Goal: Task Accomplishment & Management: Complete application form

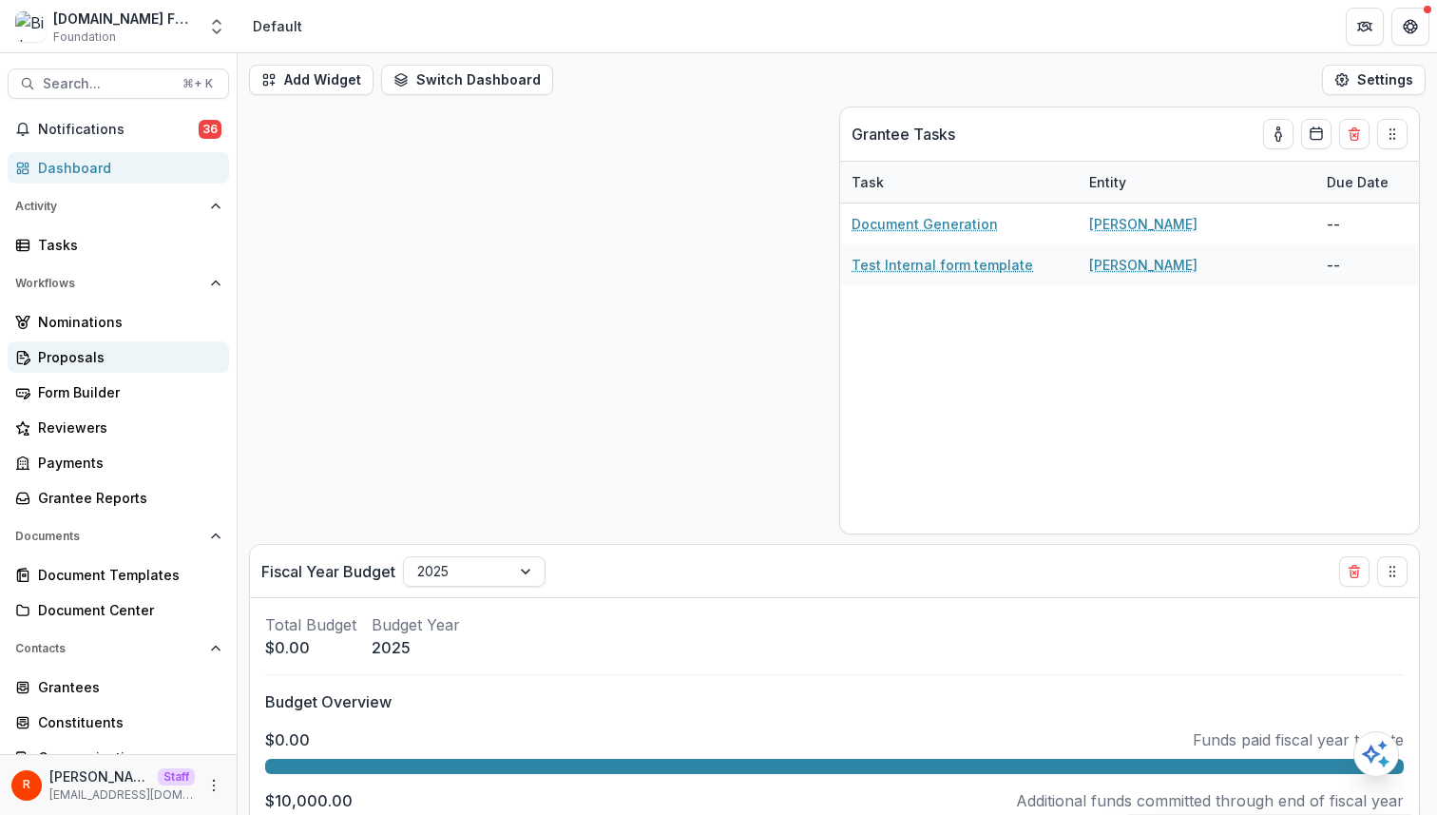
click at [127, 348] on div "Proposals" at bounding box center [126, 357] width 176 height 20
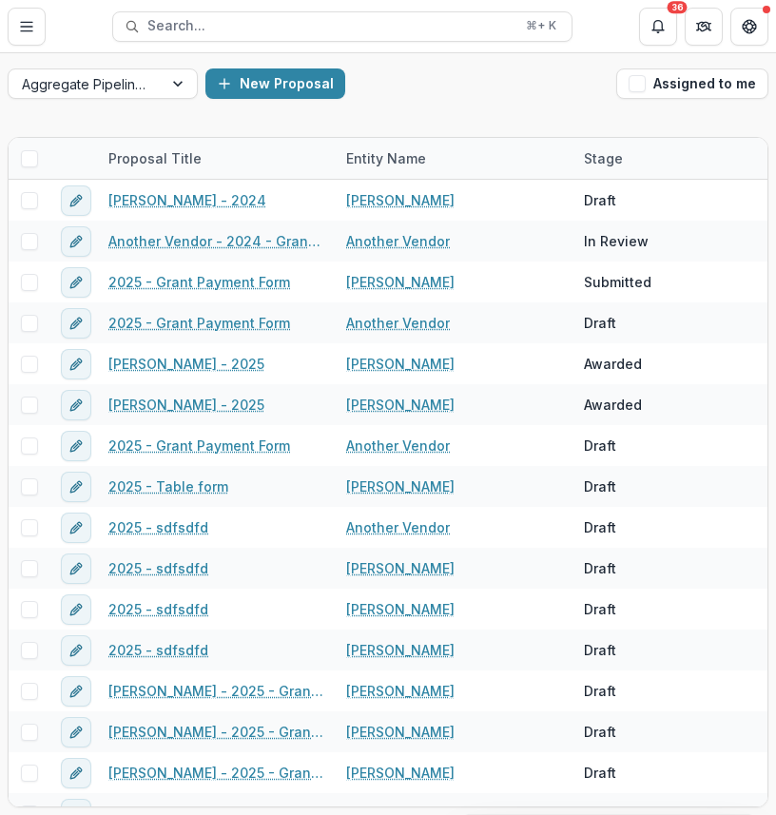
click at [94, 121] on div "Aggregate Pipelines New Proposal Assigned to me Proposal Title Entity Name Stag…" at bounding box center [388, 434] width 776 height 762
click at [102, 89] on div at bounding box center [85, 84] width 127 height 24
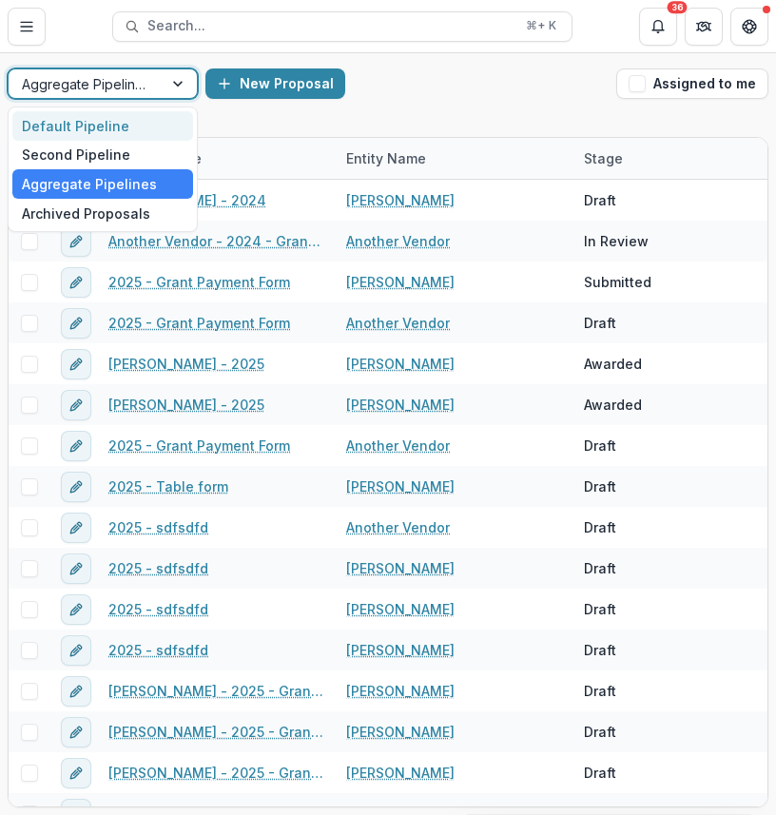
click at [102, 122] on div "Default Pipeline" at bounding box center [102, 125] width 181 height 29
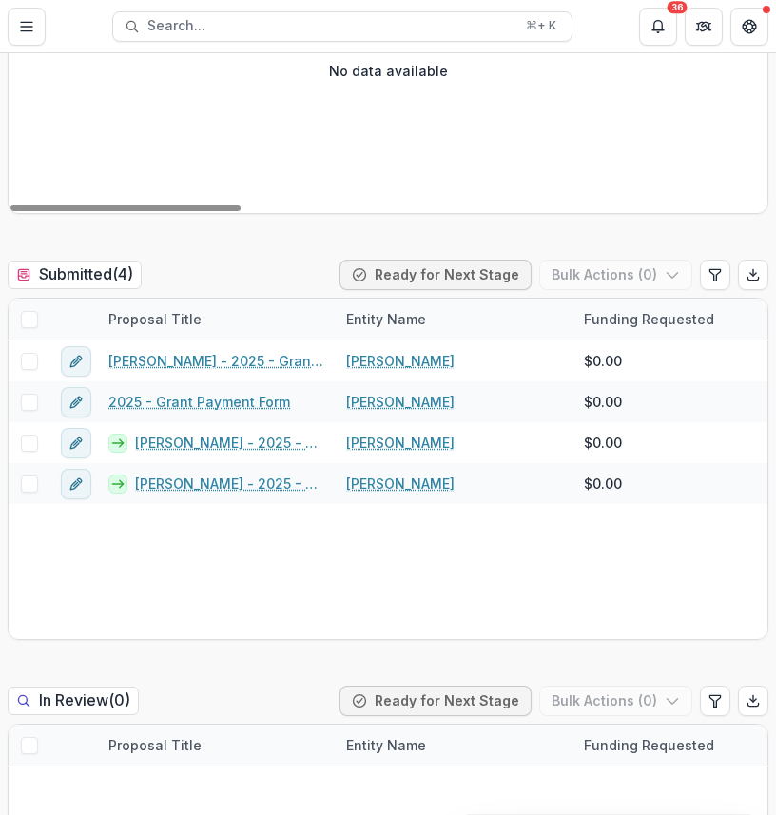
scroll to position [530, 0]
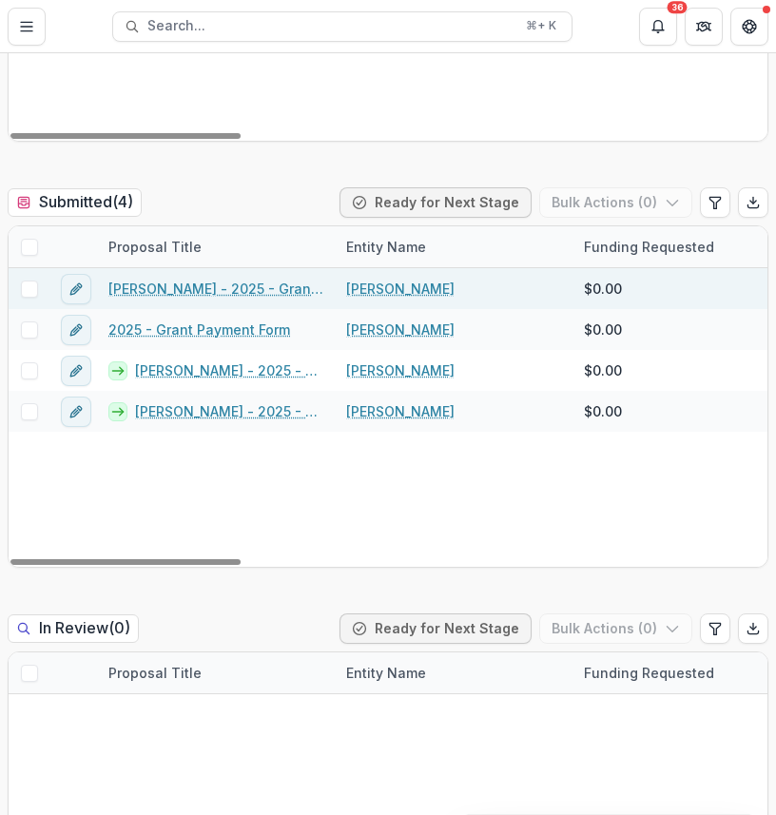
click at [25, 287] on span at bounding box center [29, 288] width 17 height 17
click at [642, 197] on button "Bulk Actions ( 1 )" at bounding box center [617, 202] width 149 height 30
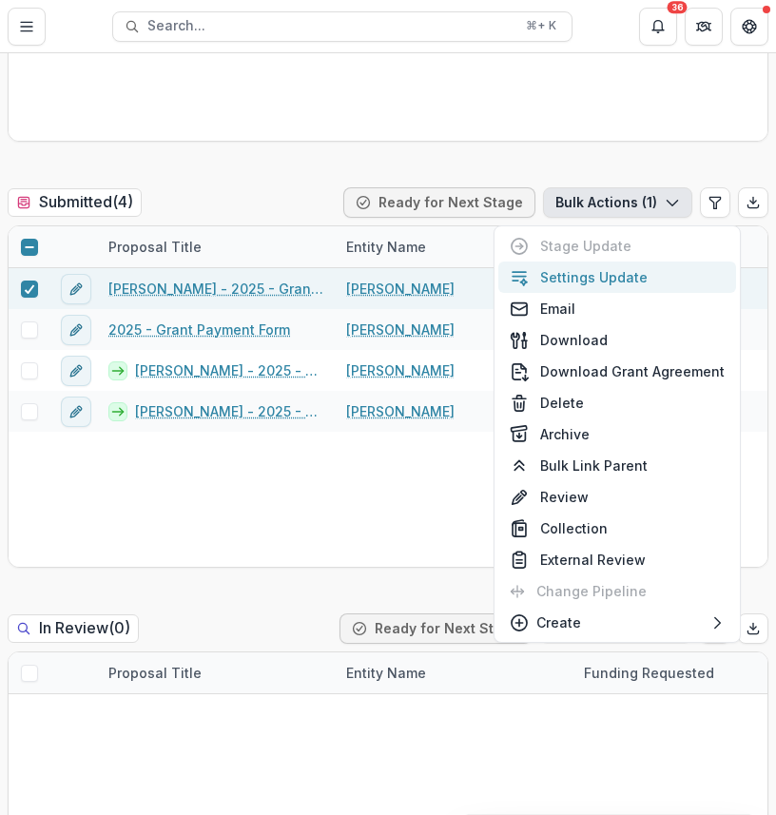
click at [624, 278] on button "Settings Update" at bounding box center [617, 276] width 238 height 31
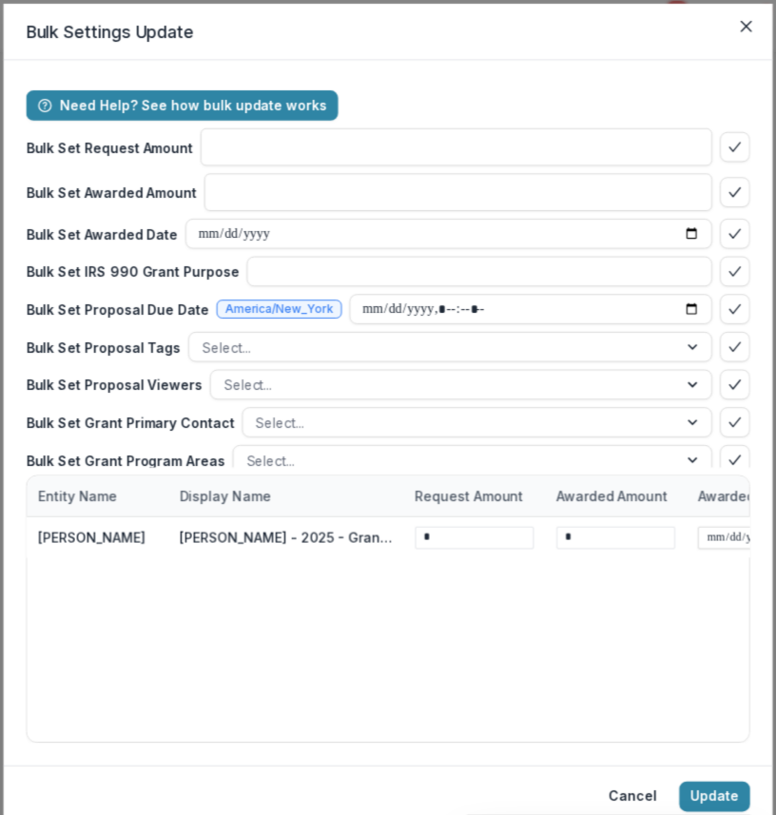
type input "**"
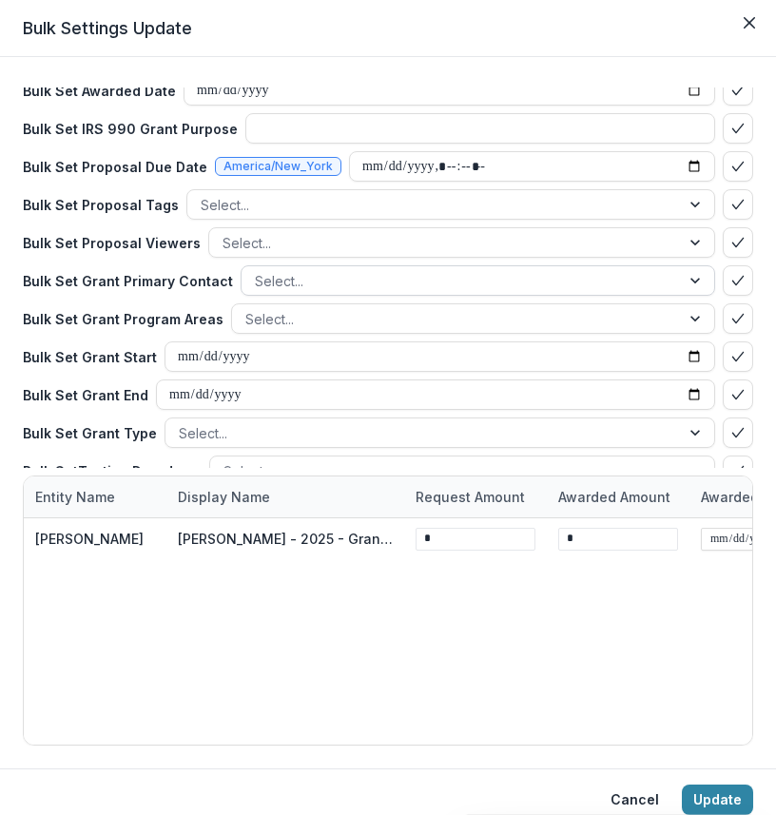
scroll to position [236, 0]
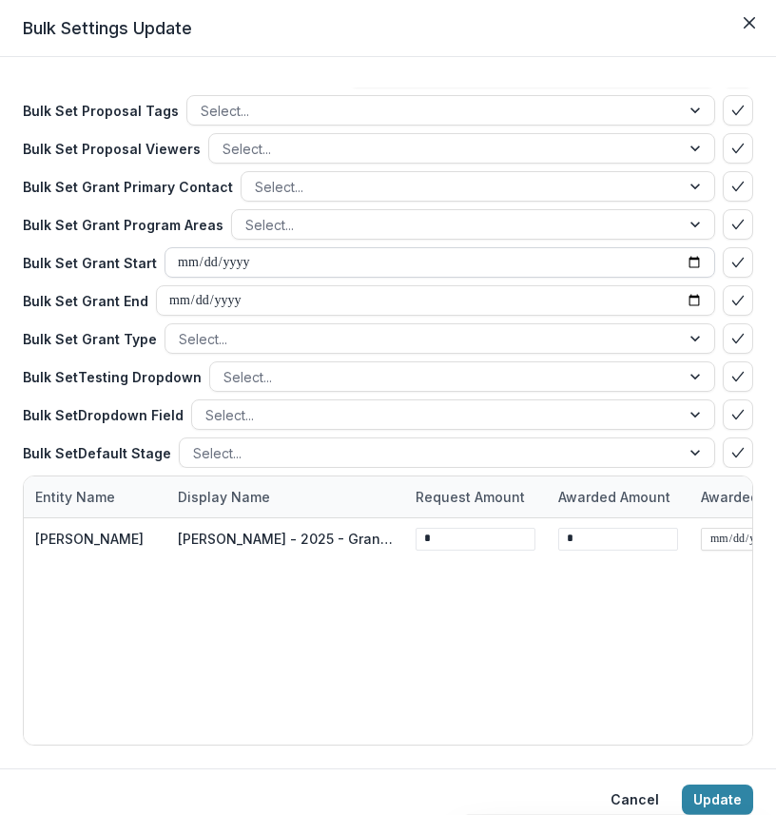
click at [168, 271] on input "date" at bounding box center [439, 262] width 550 height 30
type input "**********"
click at [177, 305] on input "date" at bounding box center [435, 300] width 559 height 30
type input "**********"
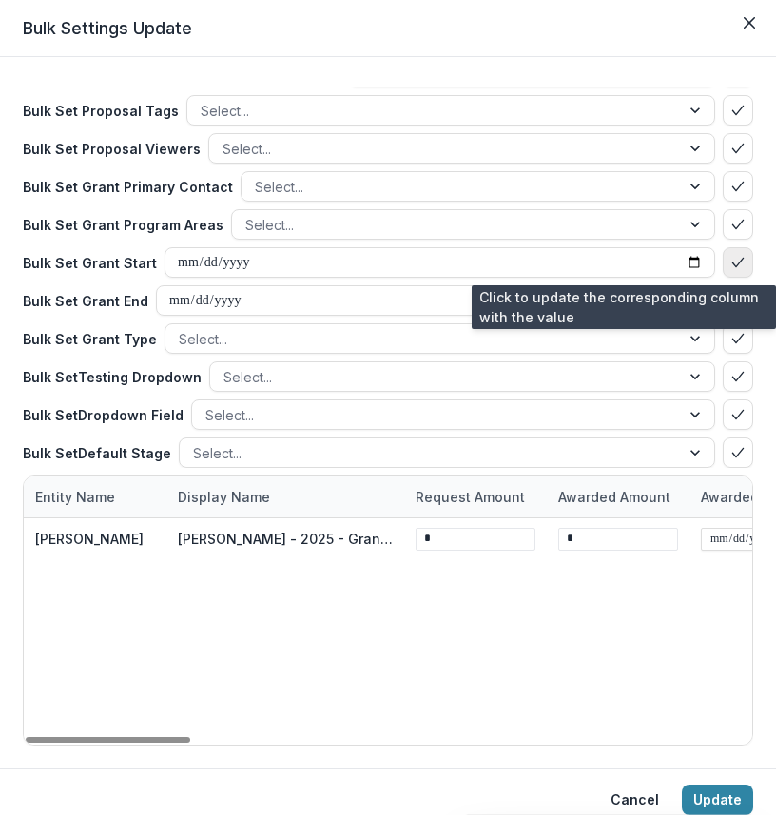
click at [730, 268] on icon "bulk-confirm-option" at bounding box center [737, 262] width 15 height 15
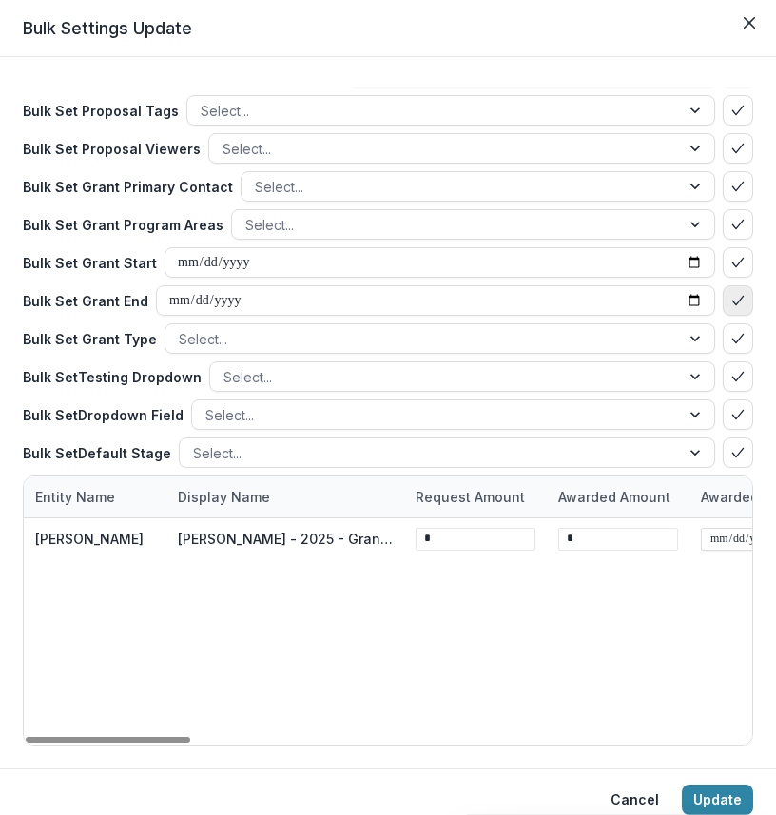
click at [732, 304] on polyline "bulk-confirm-option" at bounding box center [737, 300] width 10 height 9
click at [713, 793] on button "Update" at bounding box center [717, 799] width 71 height 30
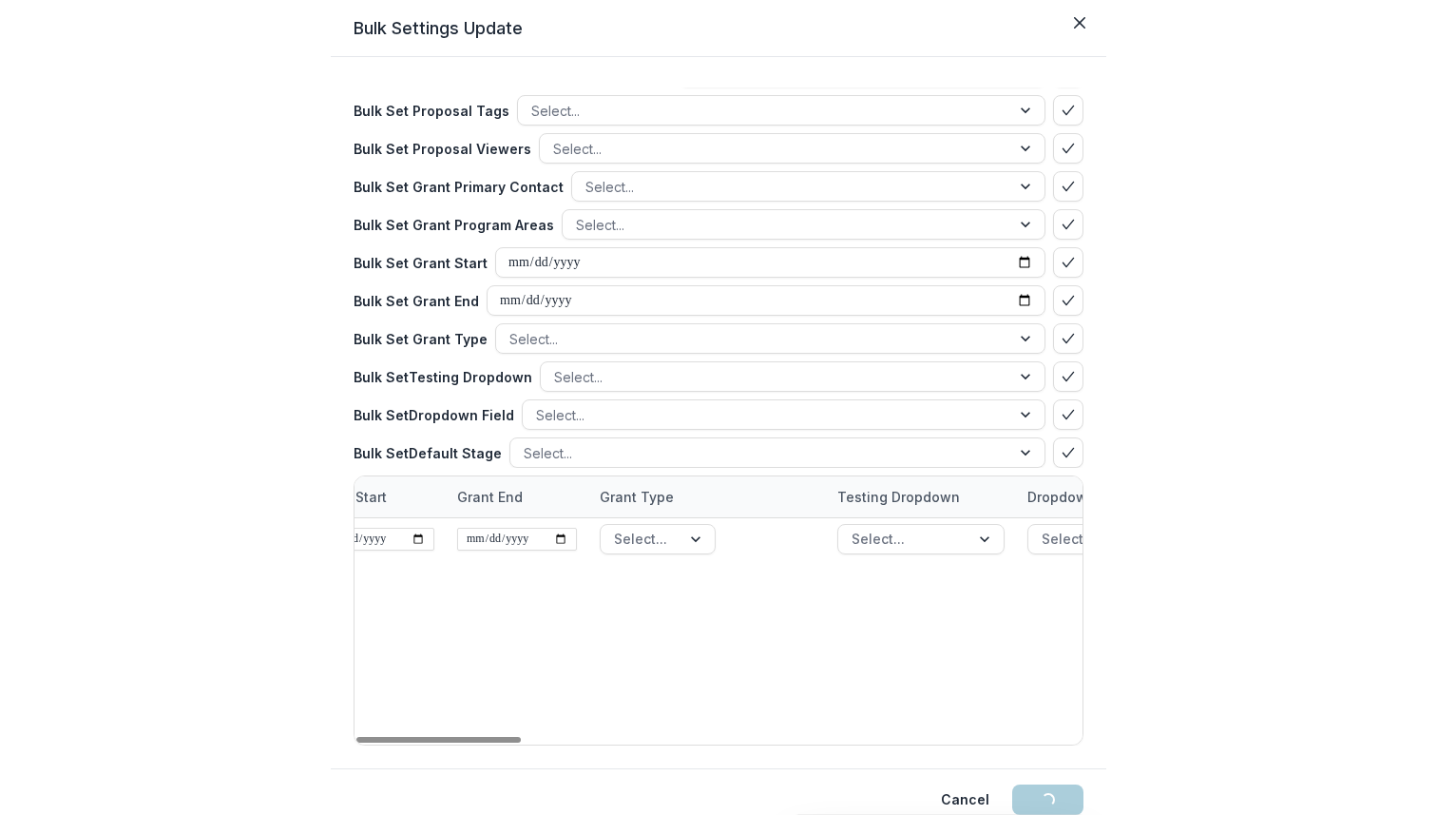
scroll to position [0, 2462]
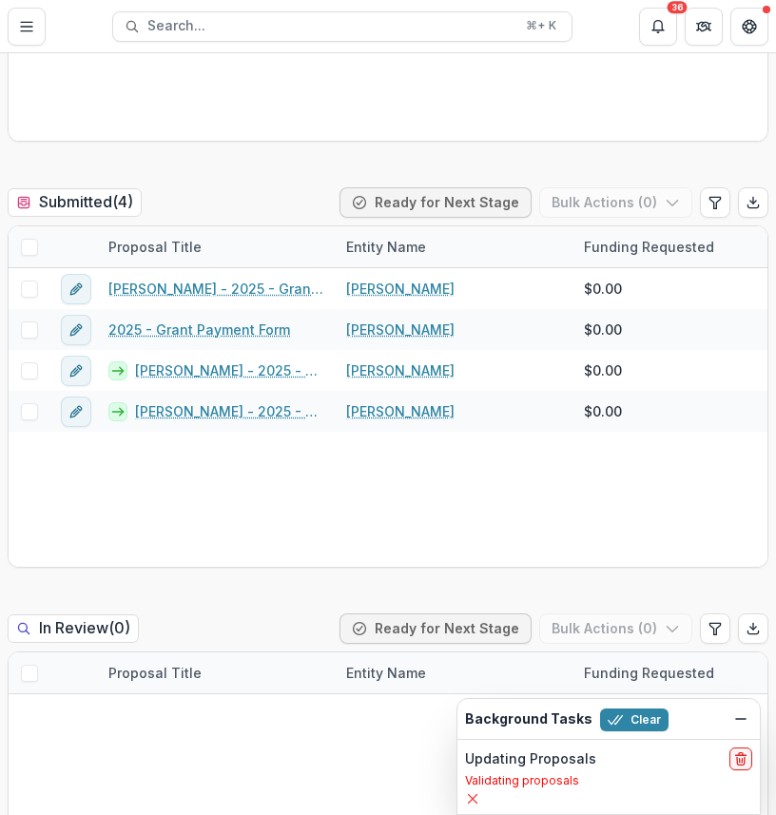
click at [505, 716] on h2 "Background Tasks" at bounding box center [528, 719] width 127 height 16
drag, startPoint x: 505, startPoint y: 716, endPoint x: 563, endPoint y: 723, distance: 58.4
click at [563, 723] on h2 "Background Tasks" at bounding box center [528, 719] width 127 height 16
copy h2 "Background Tasks"
click at [525, 758] on h2 "Updating Proposals" at bounding box center [530, 759] width 131 height 16
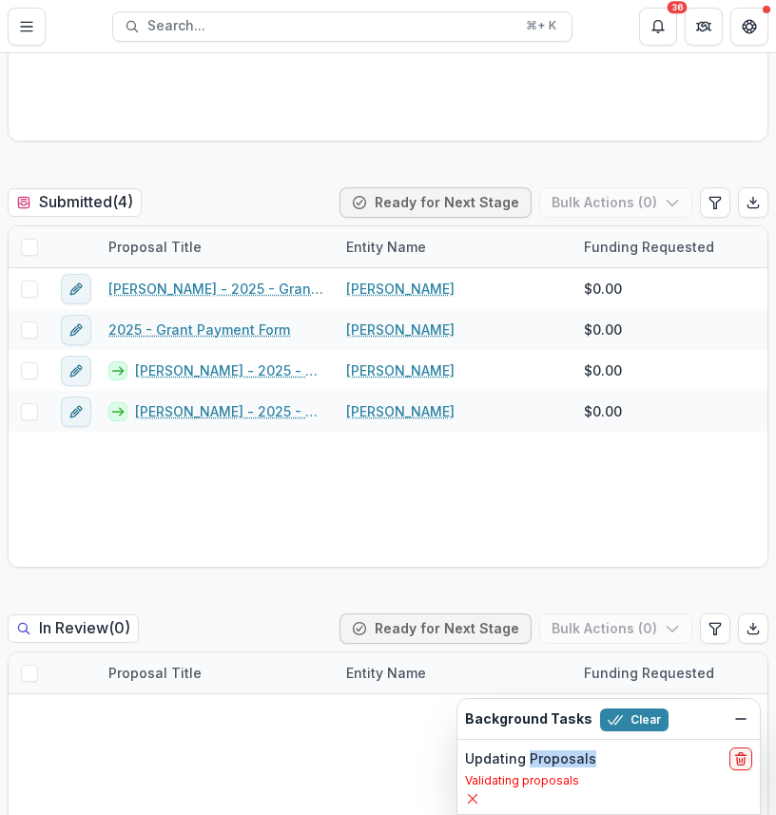
click at [525, 758] on h2 "Updating Proposals" at bounding box center [530, 759] width 131 height 16
copy div "Updating Proposals"
click at [531, 778] on p "Validating proposals" at bounding box center [608, 780] width 287 height 17
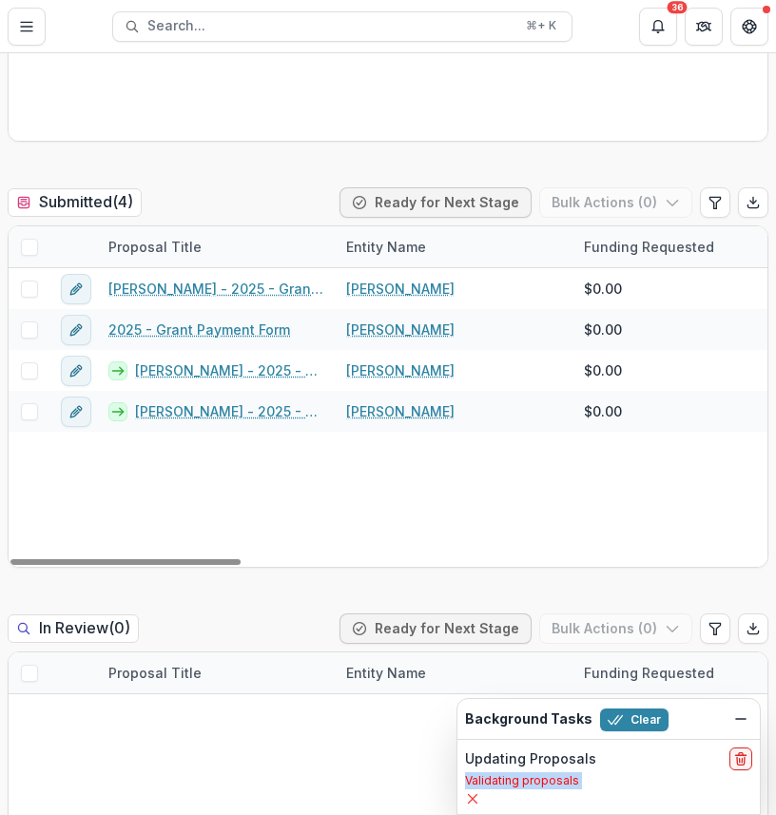
click at [531, 778] on p "Validating proposals" at bounding box center [608, 780] width 287 height 17
copy div "Validating proposals AI Chat Hi there! How can I assist you today? Always doubl…"
click at [748, 758] on button "delete" at bounding box center [740, 758] width 23 height 23
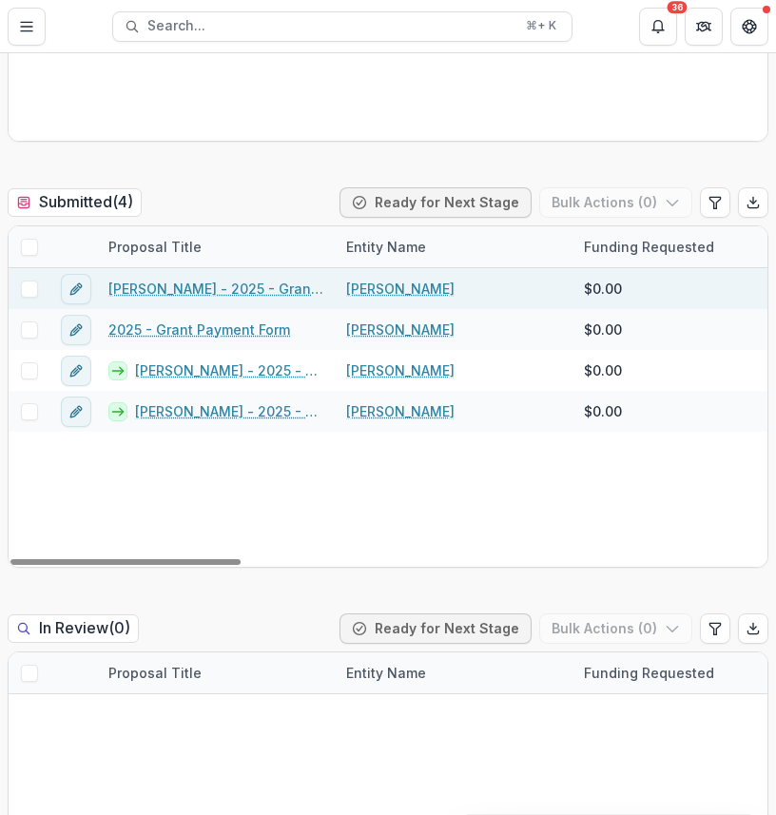
click at [31, 289] on span at bounding box center [29, 288] width 17 height 17
click at [600, 190] on button "Bulk Actions ( 1 )" at bounding box center [617, 202] width 149 height 30
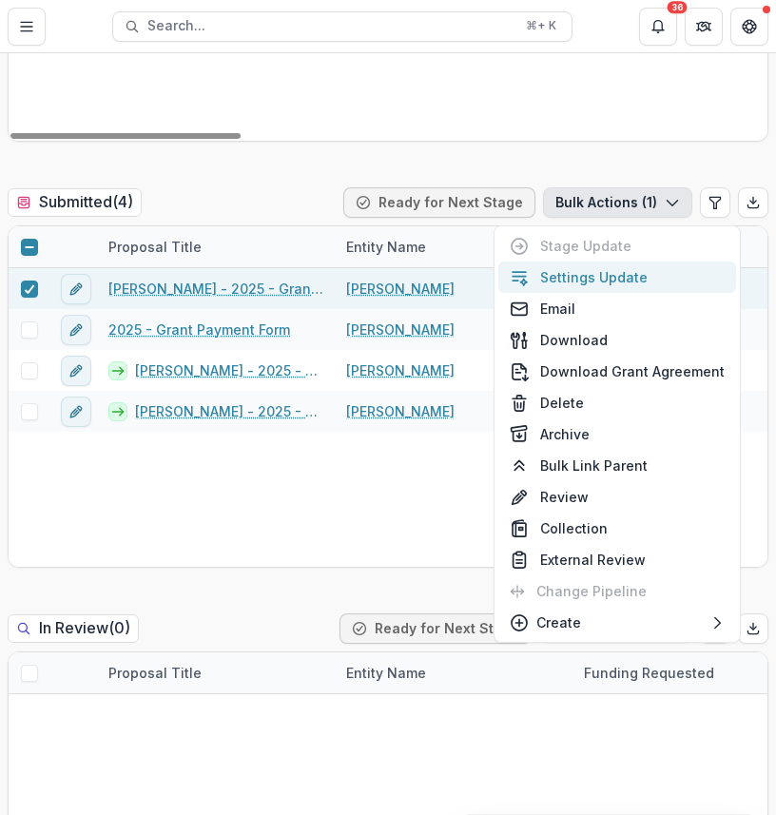
click at [607, 271] on button "Settings Update" at bounding box center [617, 276] width 238 height 31
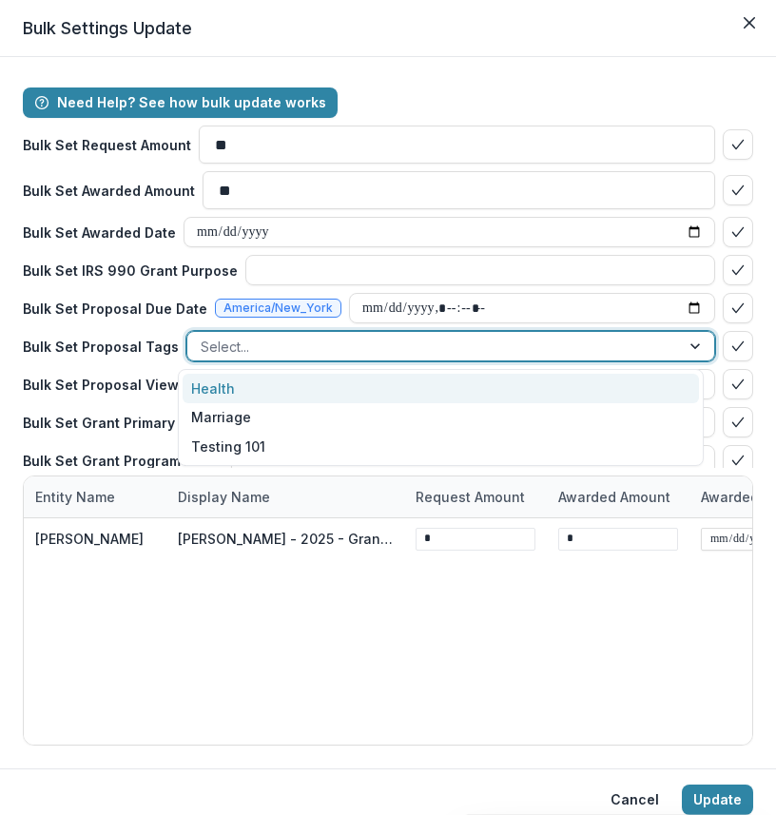
click at [207, 345] on div at bounding box center [434, 347] width 466 height 24
click at [223, 385] on div "Health" at bounding box center [441, 388] width 516 height 29
click at [331, 348] on div at bounding box center [458, 347] width 356 height 24
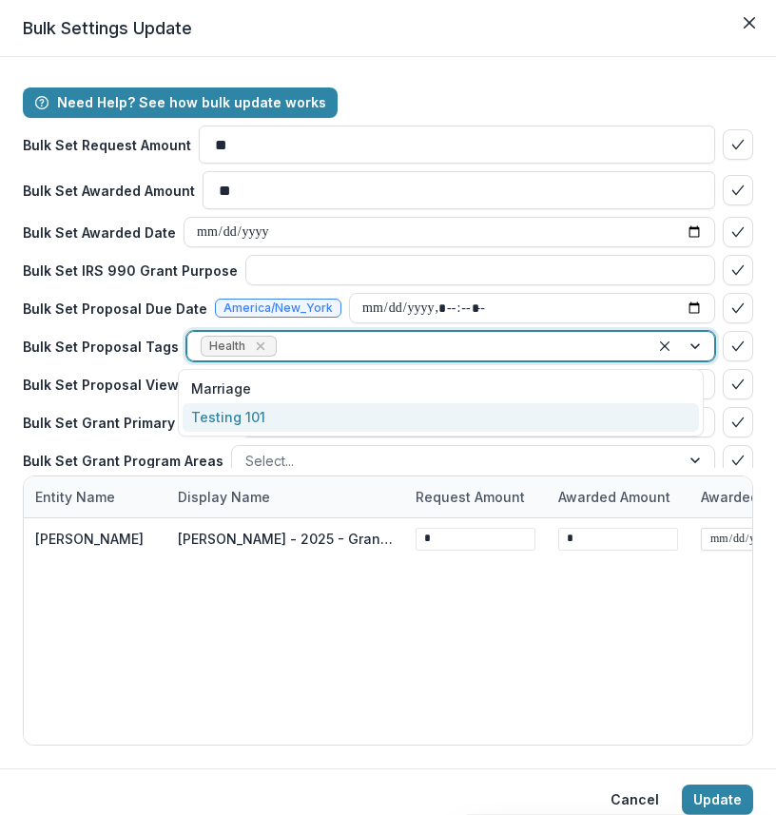
click at [313, 410] on div "Testing 101" at bounding box center [441, 417] width 516 height 29
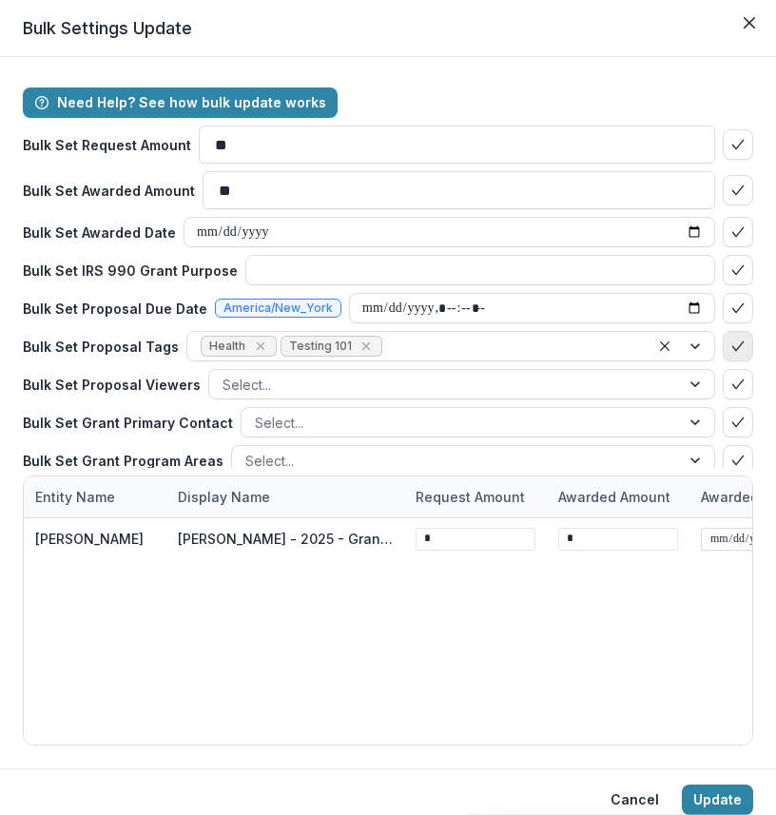
click at [730, 348] on icon "bulk-confirm-option" at bounding box center [737, 345] width 15 height 15
click at [710, 806] on button "Update" at bounding box center [717, 799] width 71 height 30
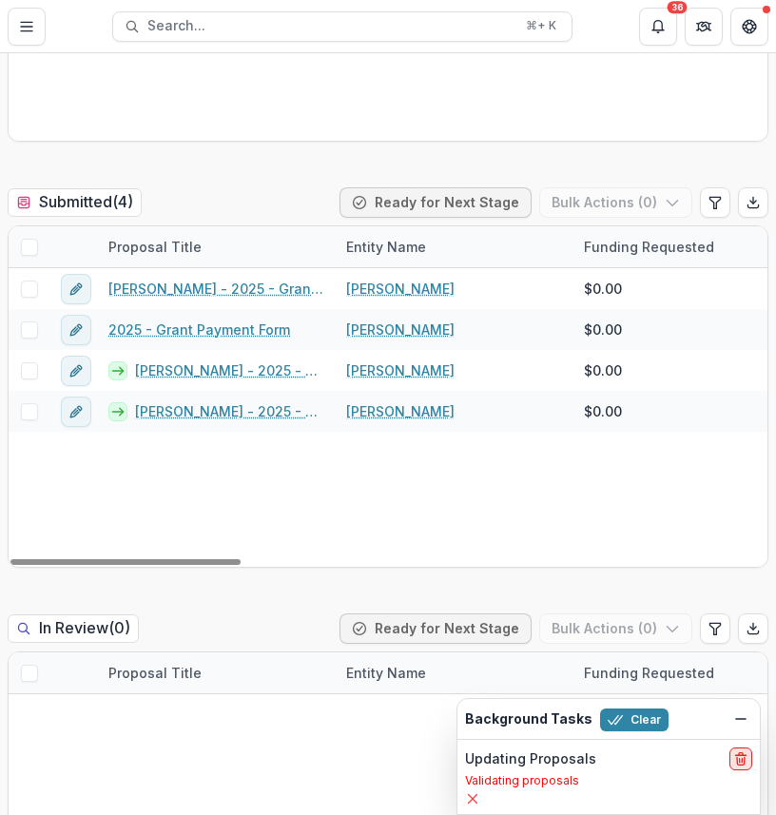
click at [743, 756] on icon "delete" at bounding box center [740, 758] width 15 height 15
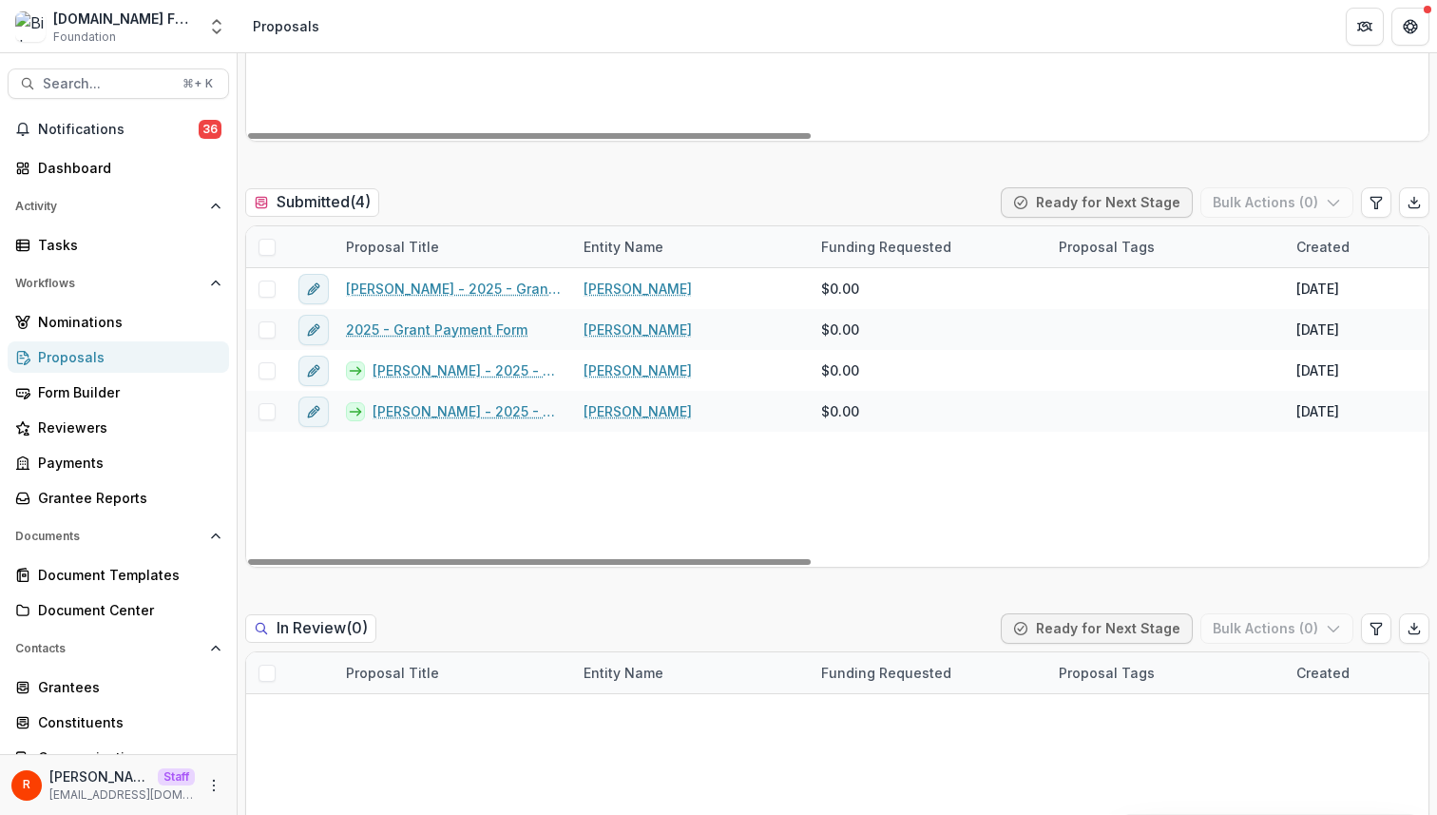
scroll to position [0, 0]
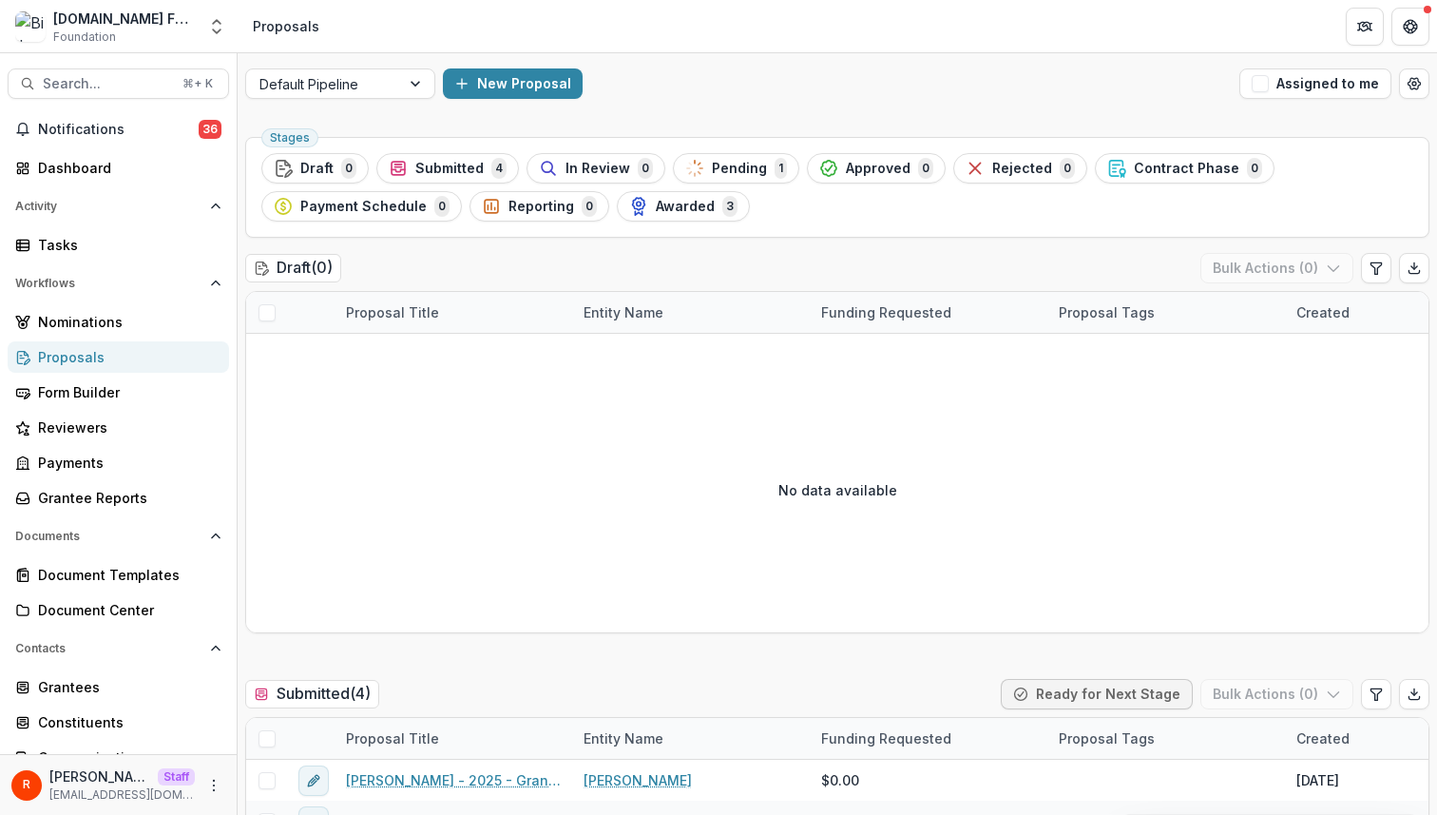
click at [836, 231] on div "Stages Draft 0 Submitted 4 In Review 0 Pending 1 Approved 0 Rejected 0 Contract…" at bounding box center [837, 187] width 1185 height 101
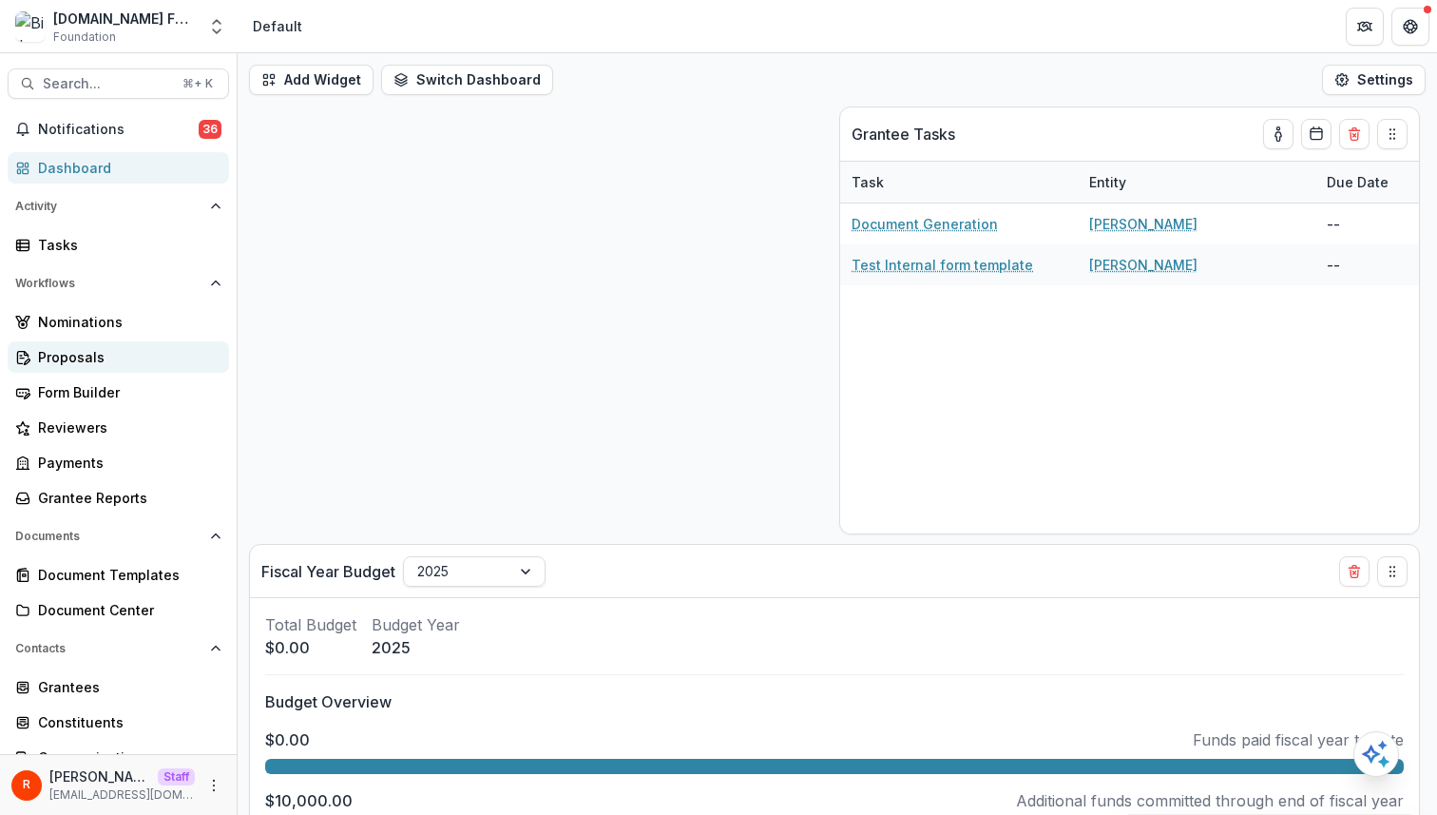
click at [140, 361] on div "Proposals" at bounding box center [126, 357] width 176 height 20
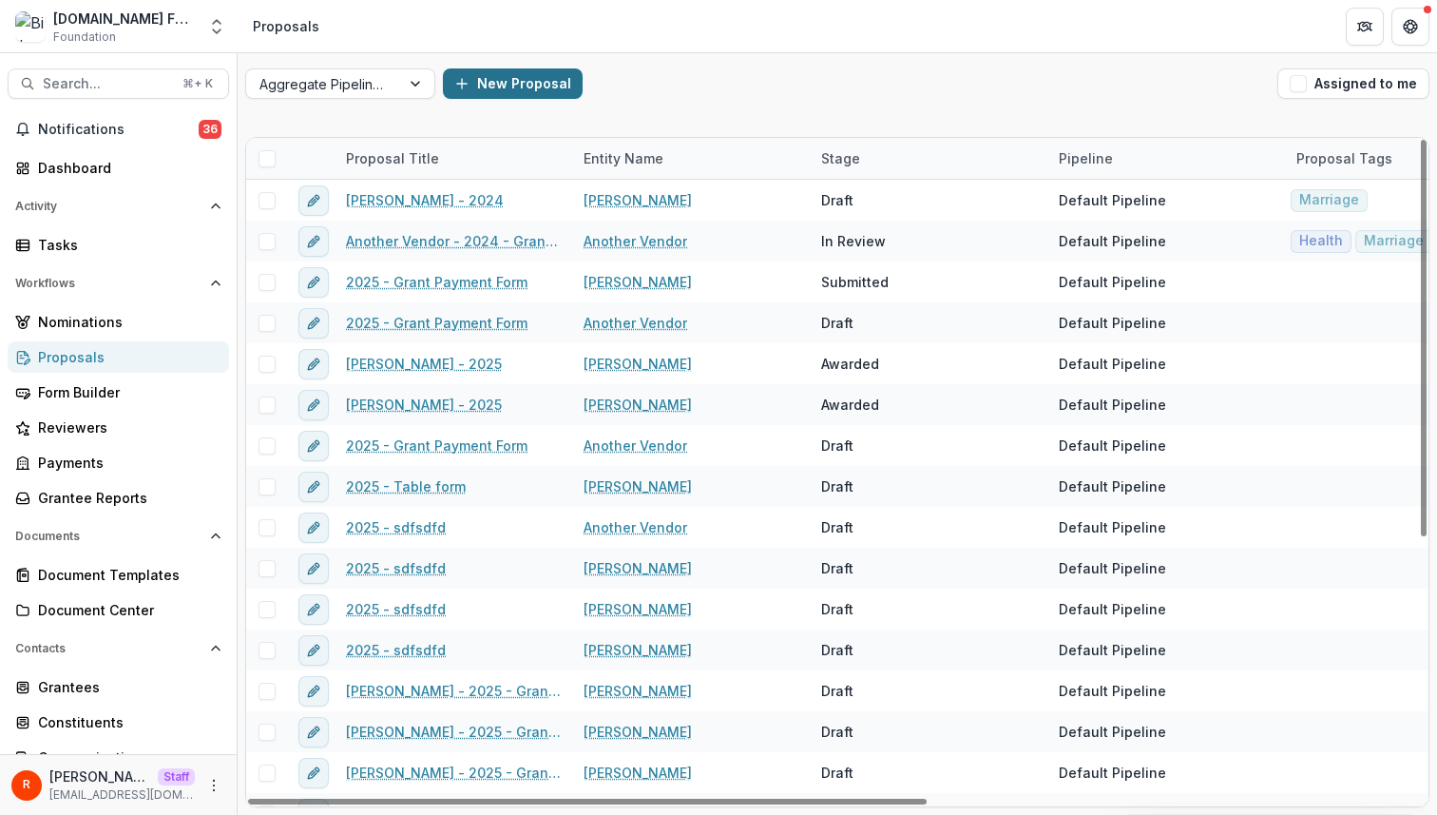
click at [514, 86] on button "New Proposal" at bounding box center [513, 83] width 140 height 30
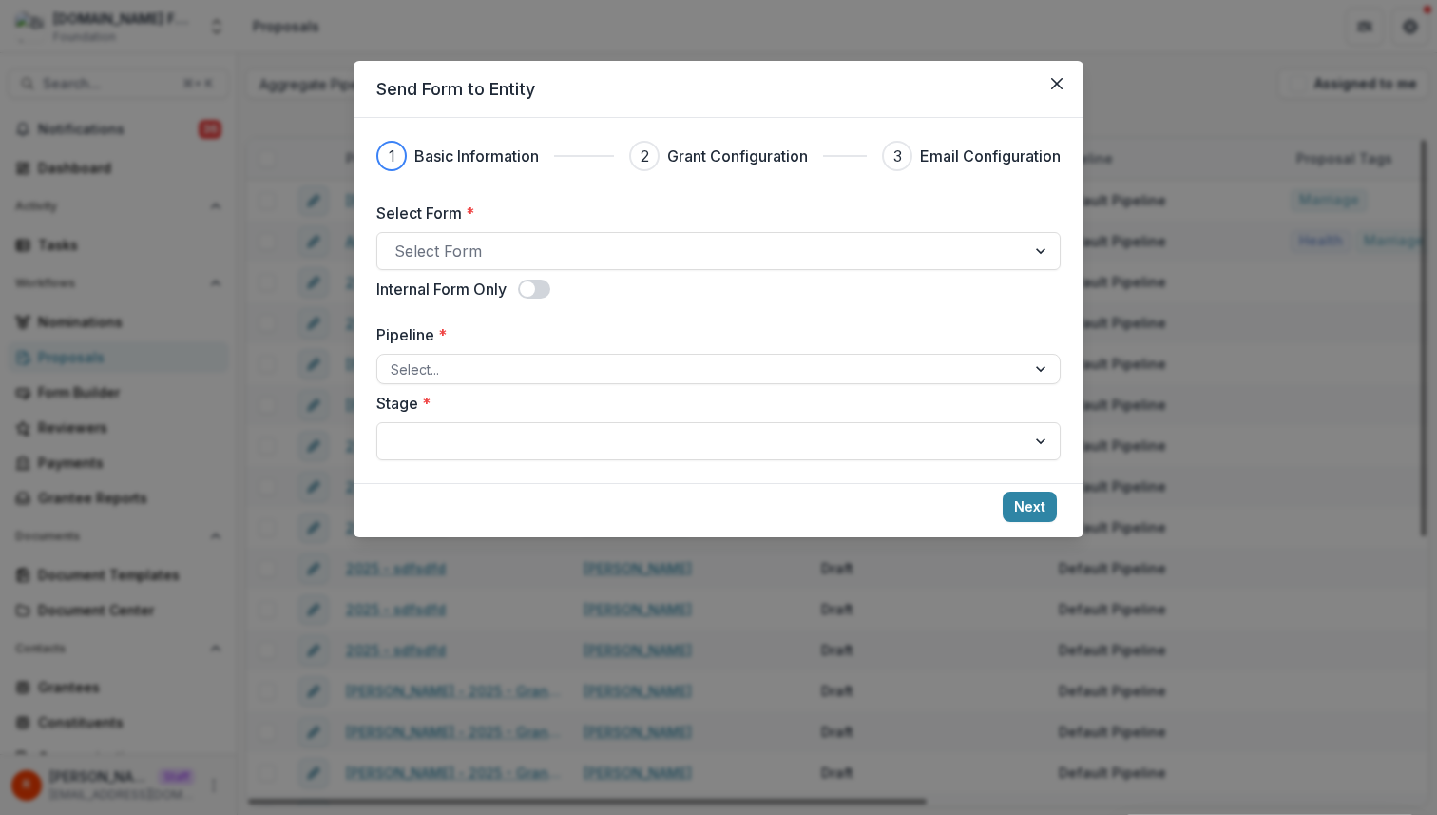
click at [314, 101] on div "Send Form to Entity 1 Basic Information 2 Grant Configuration 3 Email Configura…" at bounding box center [718, 407] width 1437 height 815
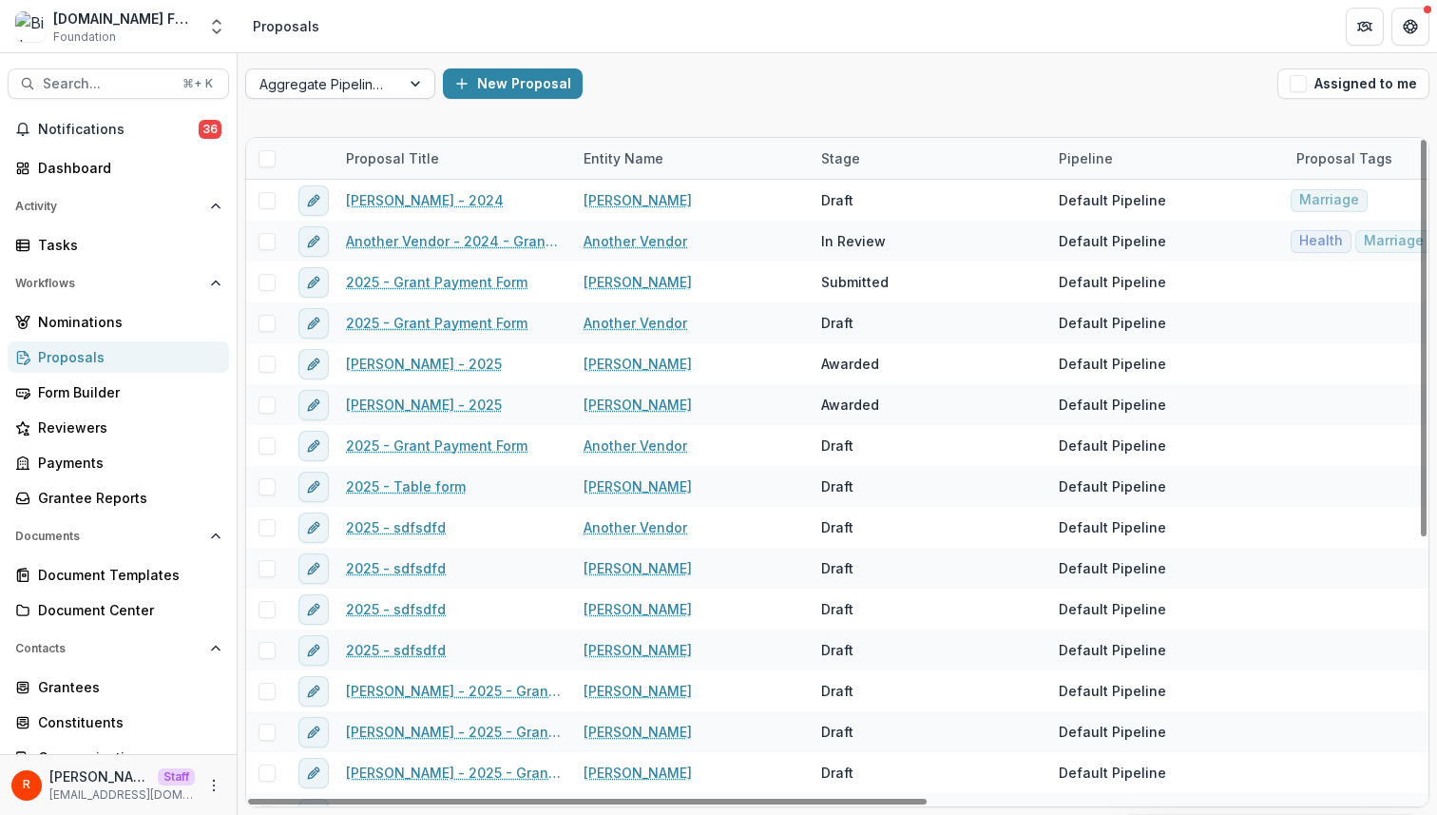
click at [356, 79] on div at bounding box center [323, 84] width 127 height 24
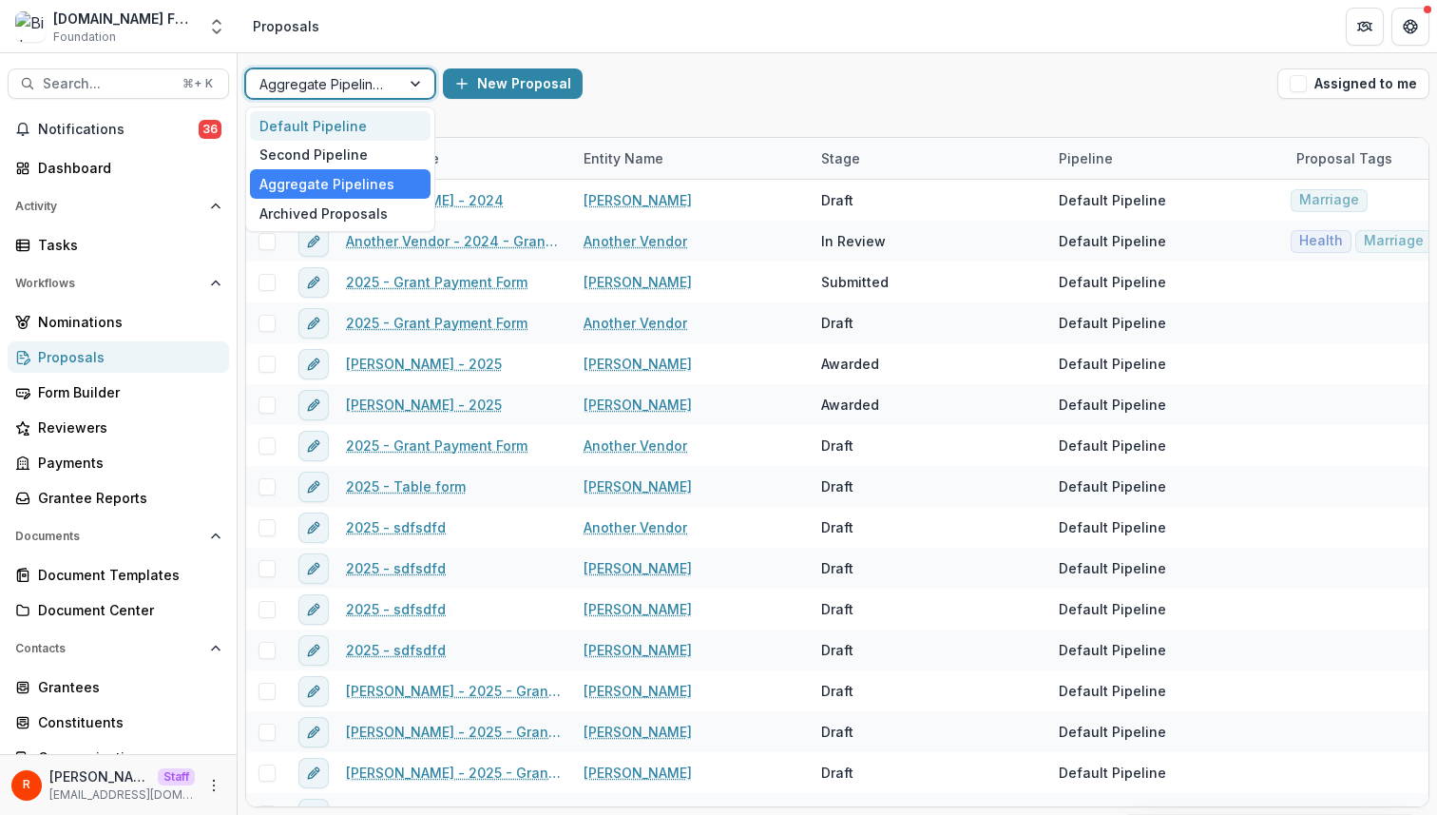
click at [336, 124] on div "Default Pipeline" at bounding box center [340, 125] width 181 height 29
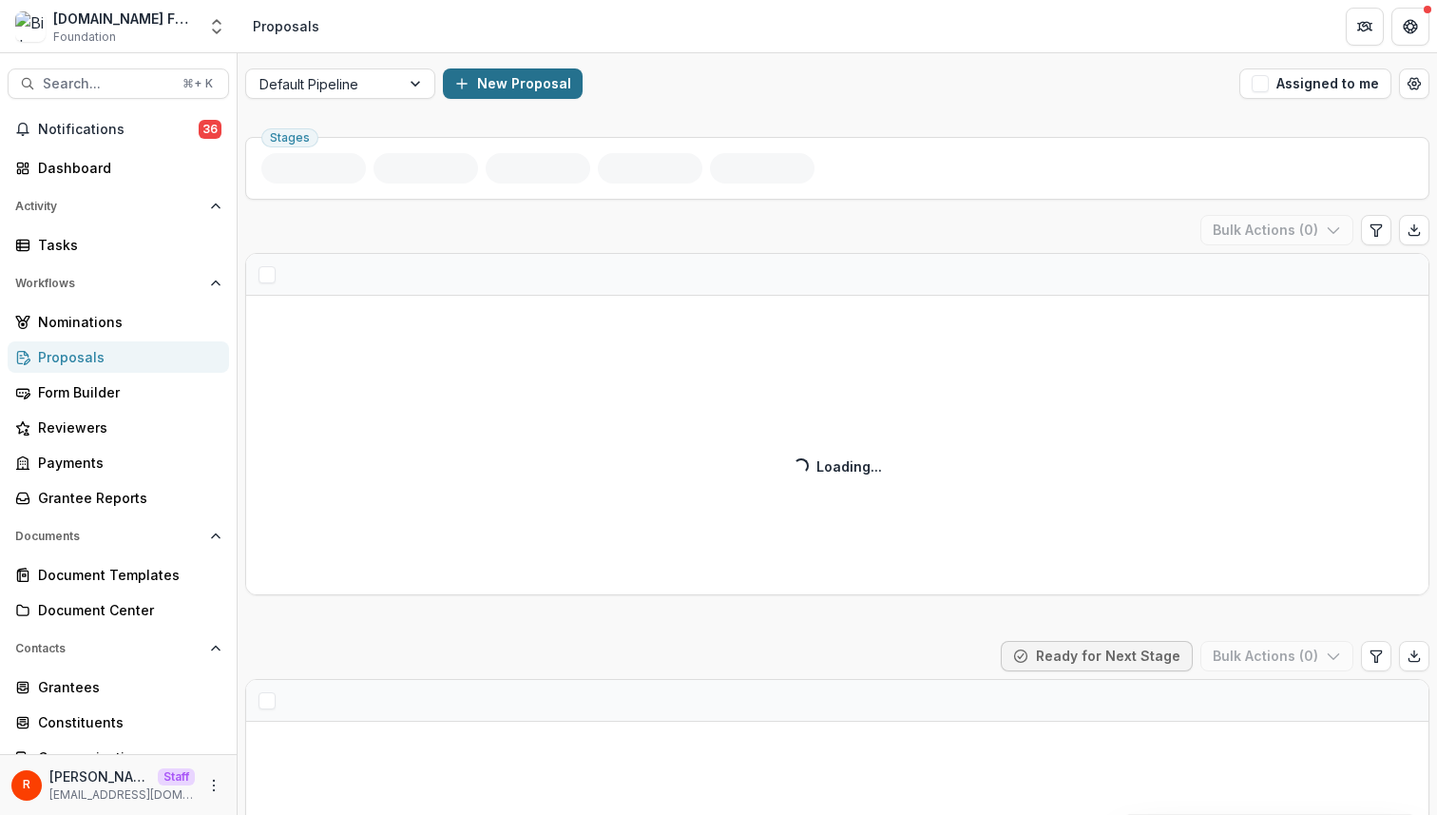
click at [508, 91] on button "New Proposal" at bounding box center [513, 83] width 140 height 30
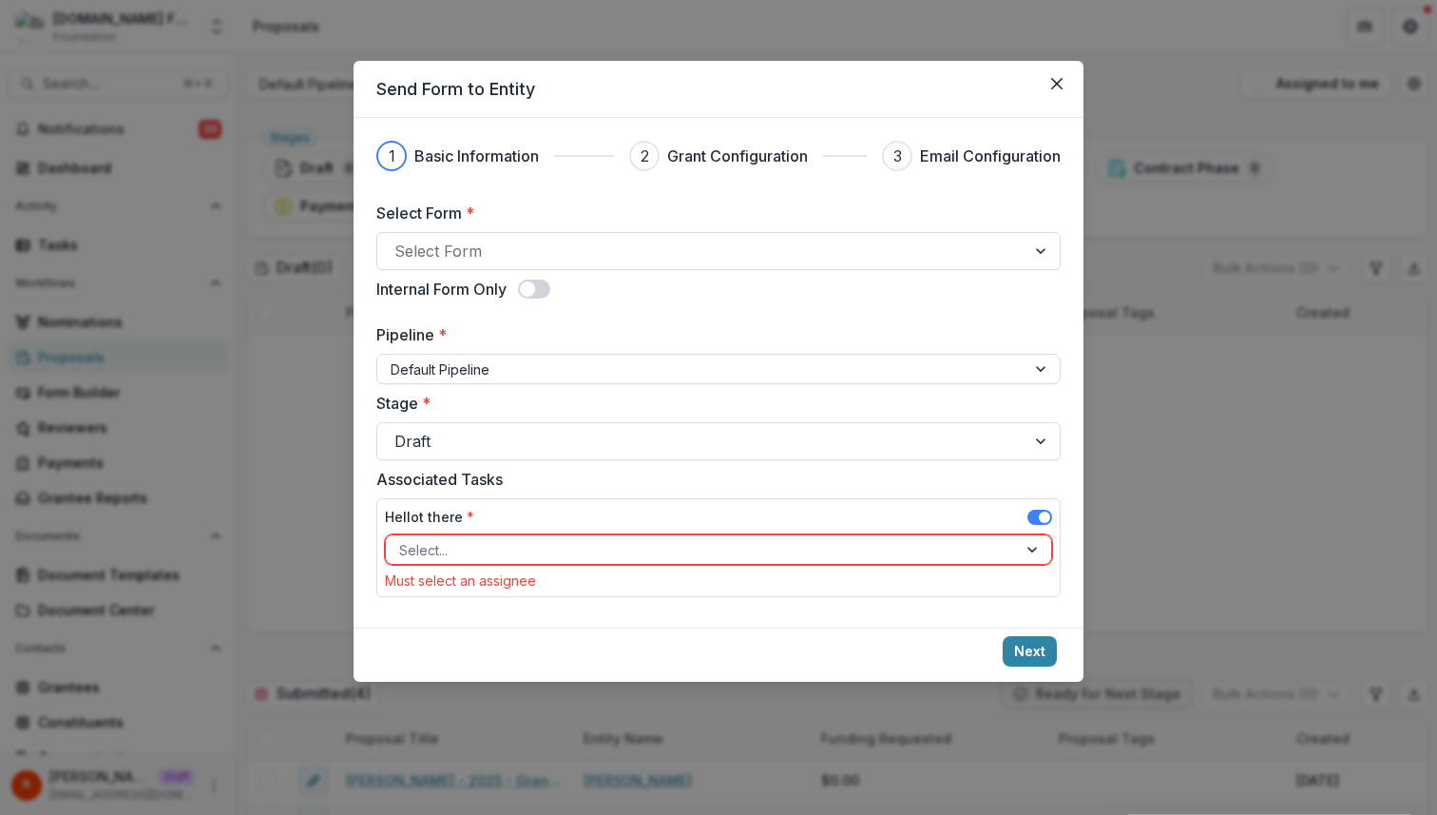
click at [527, 270] on div "Select Form * Select Form Internal Form Only Pipeline * Default Pipeline Stage …" at bounding box center [718, 403] width 685 height 403
click at [523, 246] on div at bounding box center [702, 251] width 614 height 27
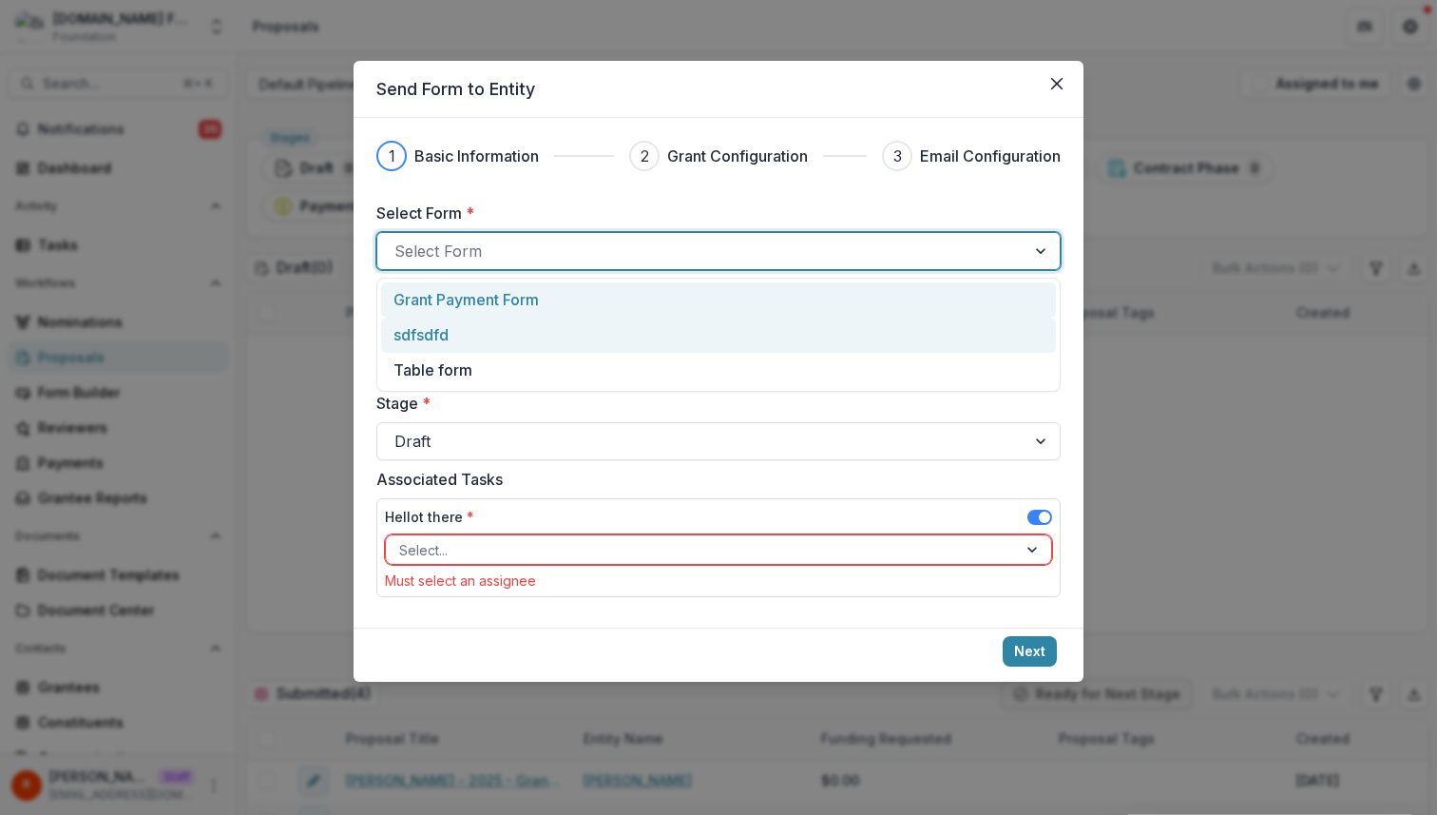
click at [505, 300] on p "Grant Payment Form" at bounding box center [466, 299] width 145 height 23
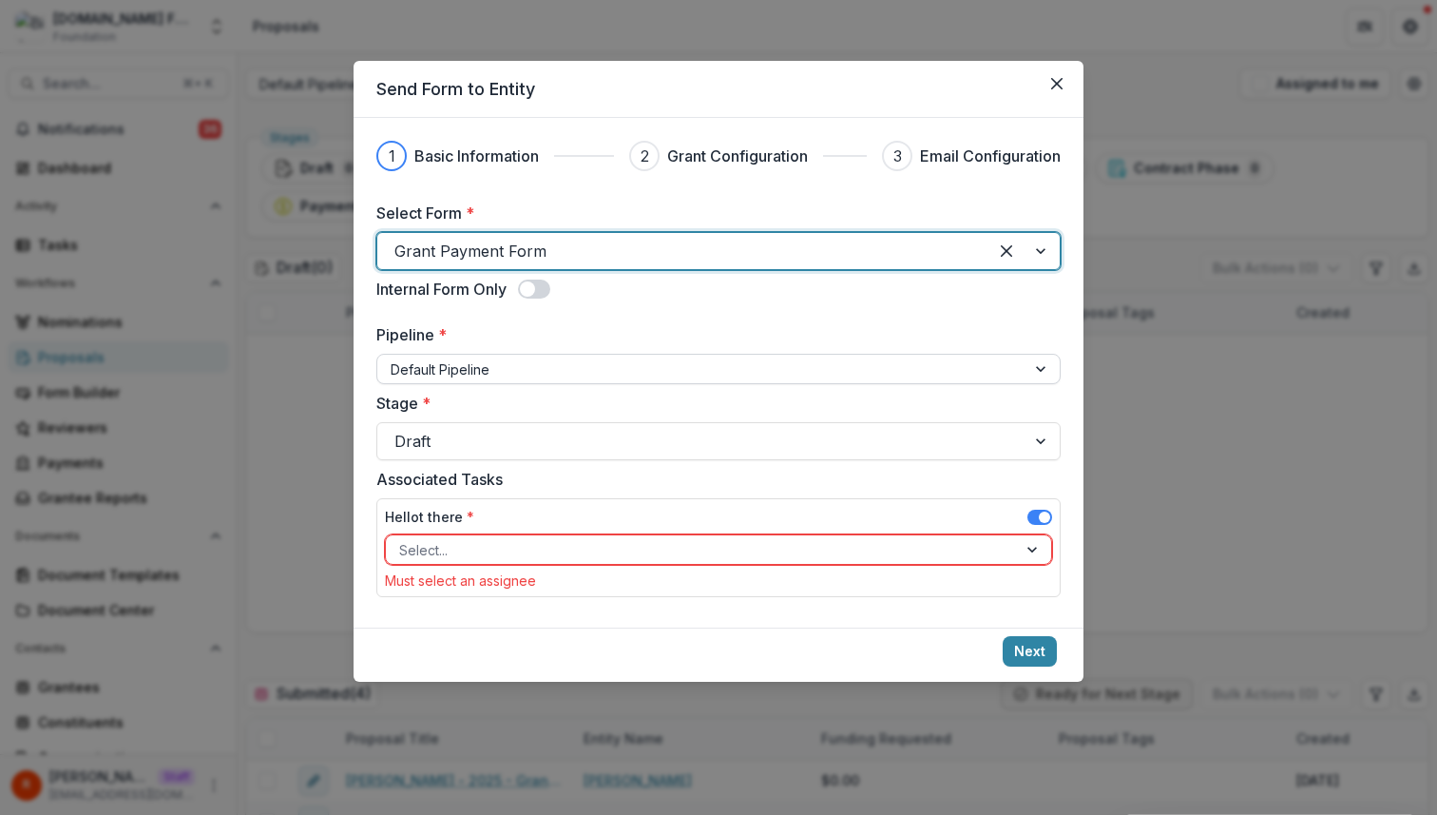
click at [472, 359] on div at bounding box center [702, 369] width 622 height 24
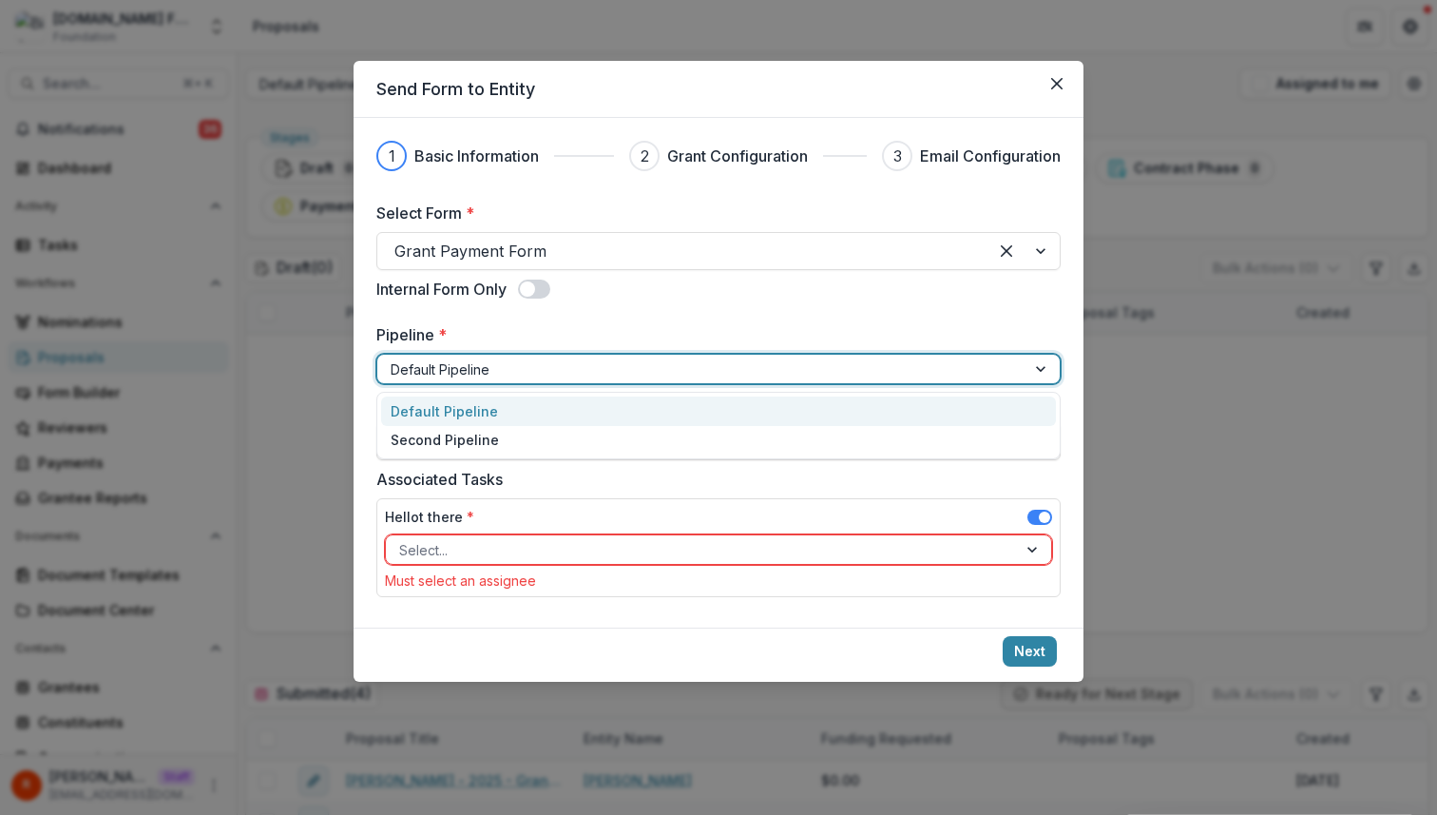
click at [472, 359] on div at bounding box center [702, 369] width 622 height 24
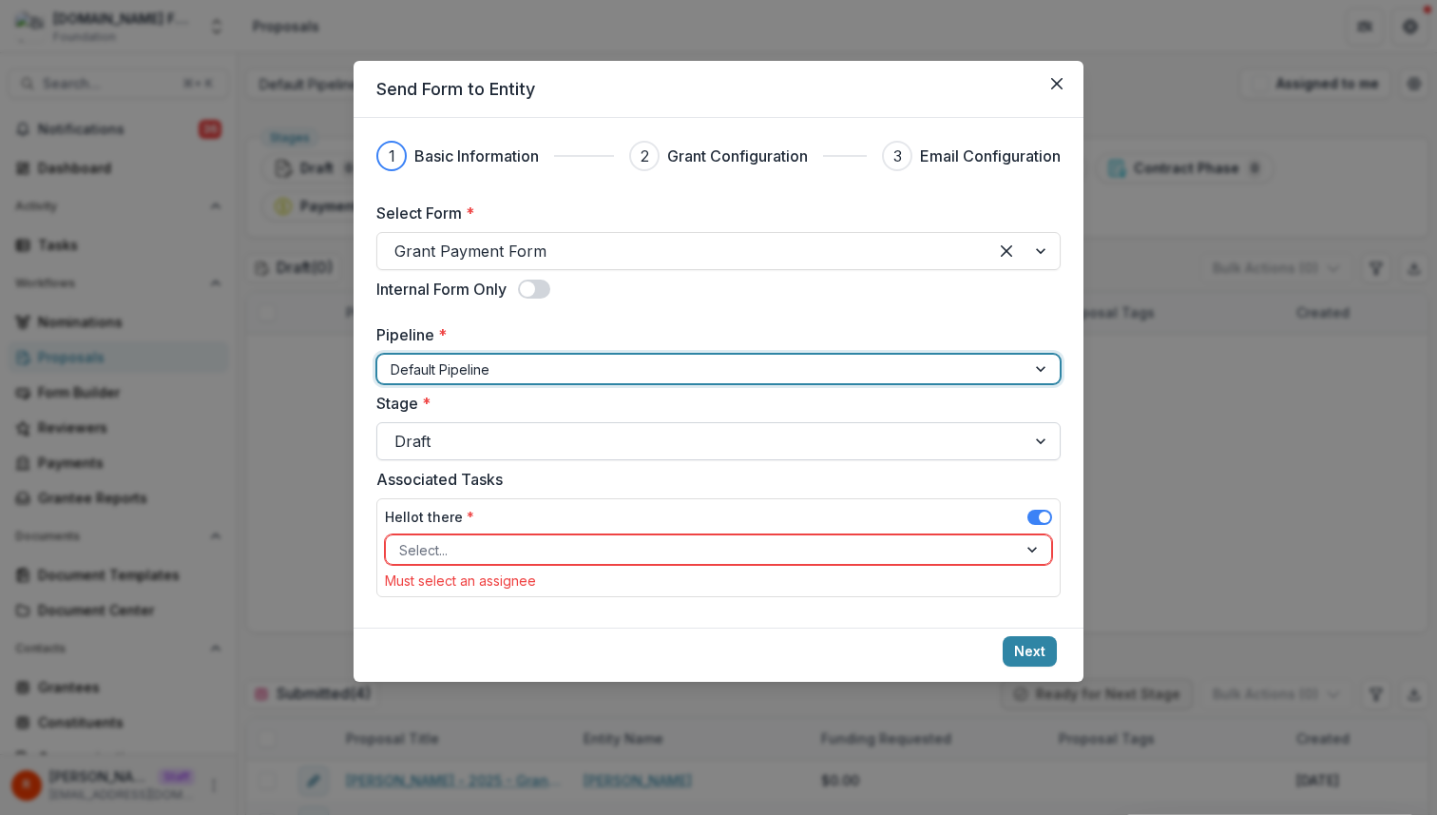
click at [460, 451] on div at bounding box center [702, 441] width 614 height 27
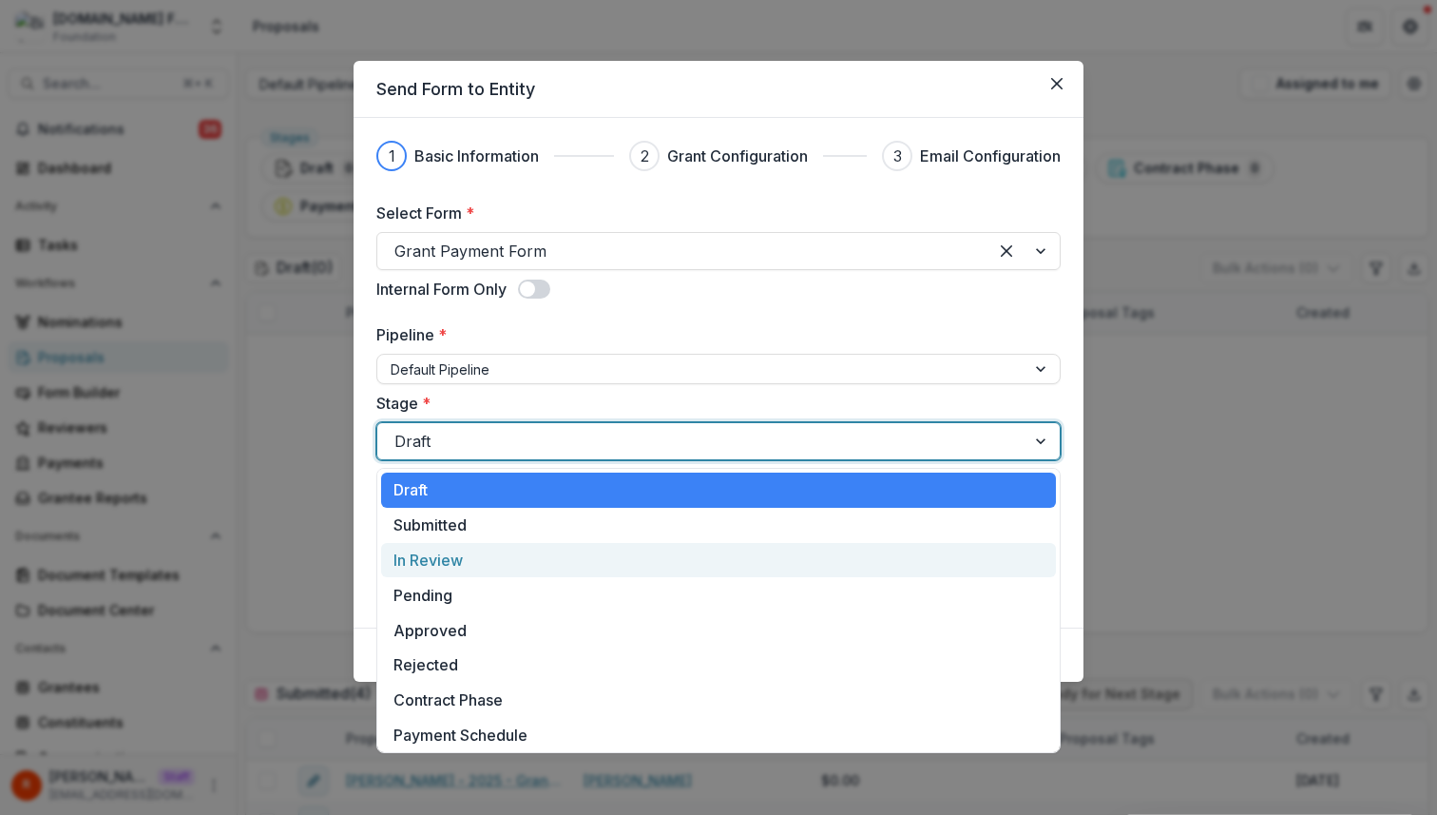
click at [465, 568] on div "In Review" at bounding box center [718, 560] width 675 height 35
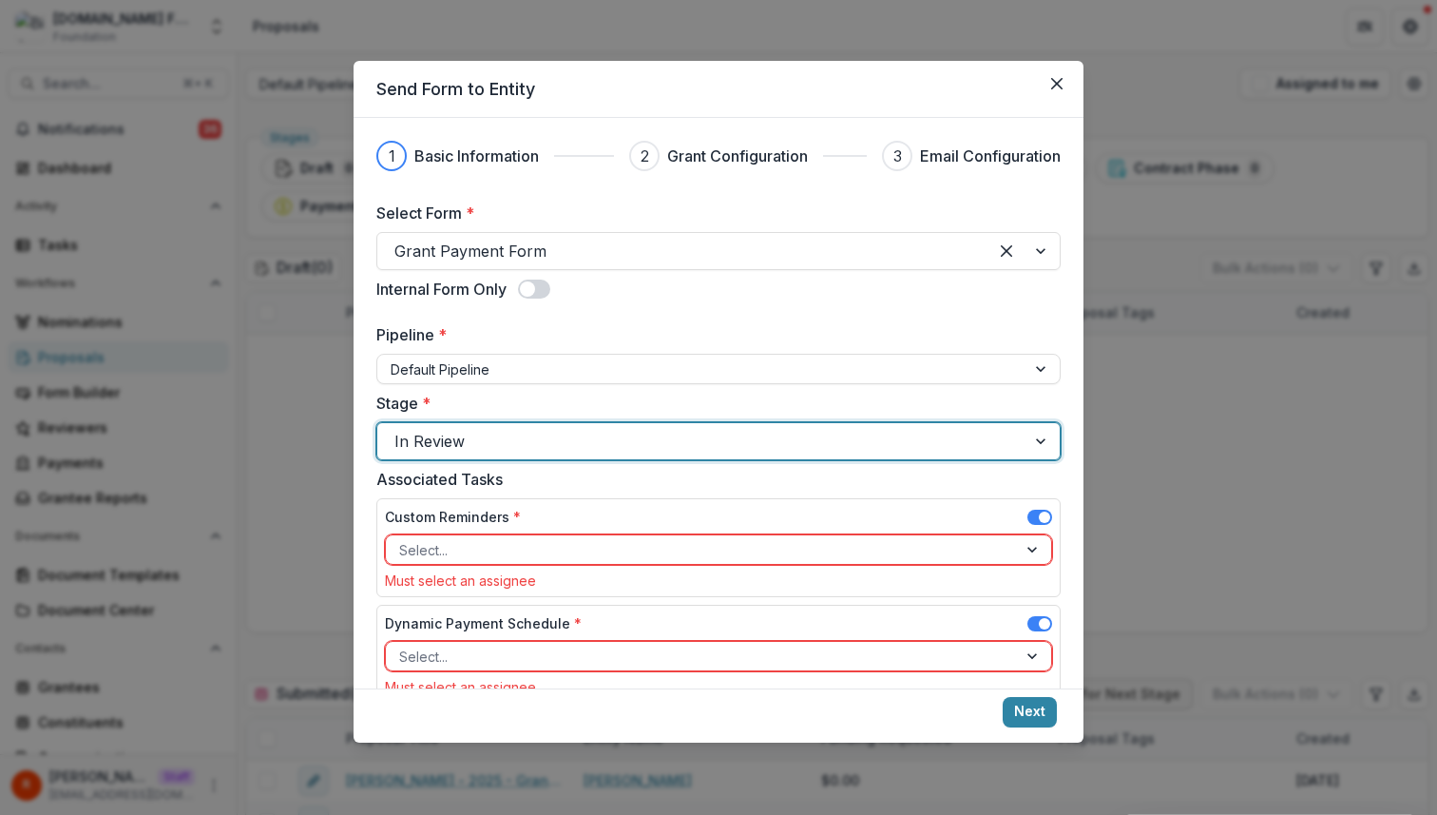
scroll to position [152, 0]
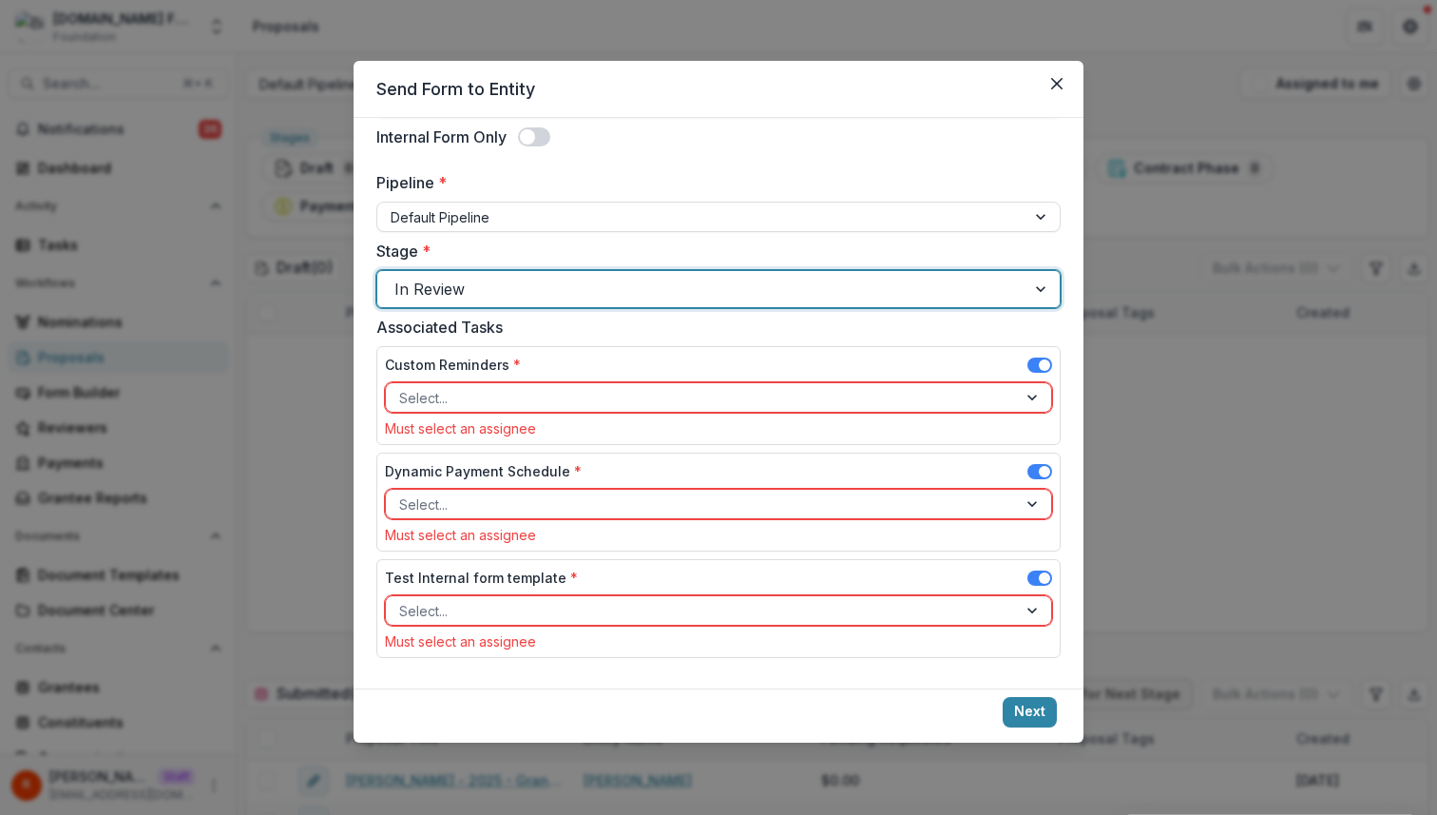
click at [639, 382] on div "Select..." at bounding box center [718, 397] width 667 height 30
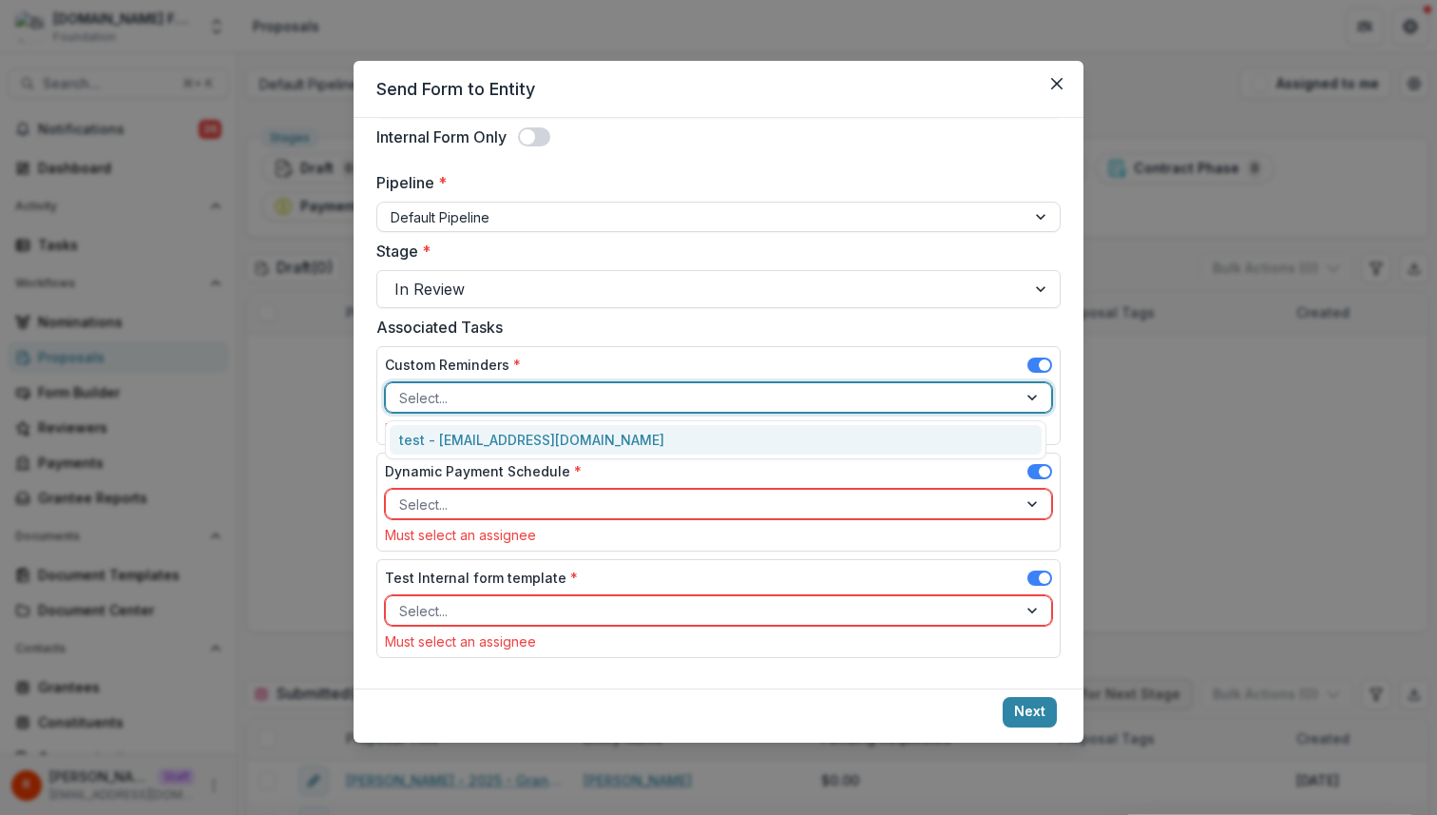
click at [639, 421] on div "test - [EMAIL_ADDRESS][DOMAIN_NAME]" at bounding box center [716, 439] width 662 height 39
click at [639, 486] on div "Dynamic Payment Schedule *" at bounding box center [718, 475] width 667 height 28
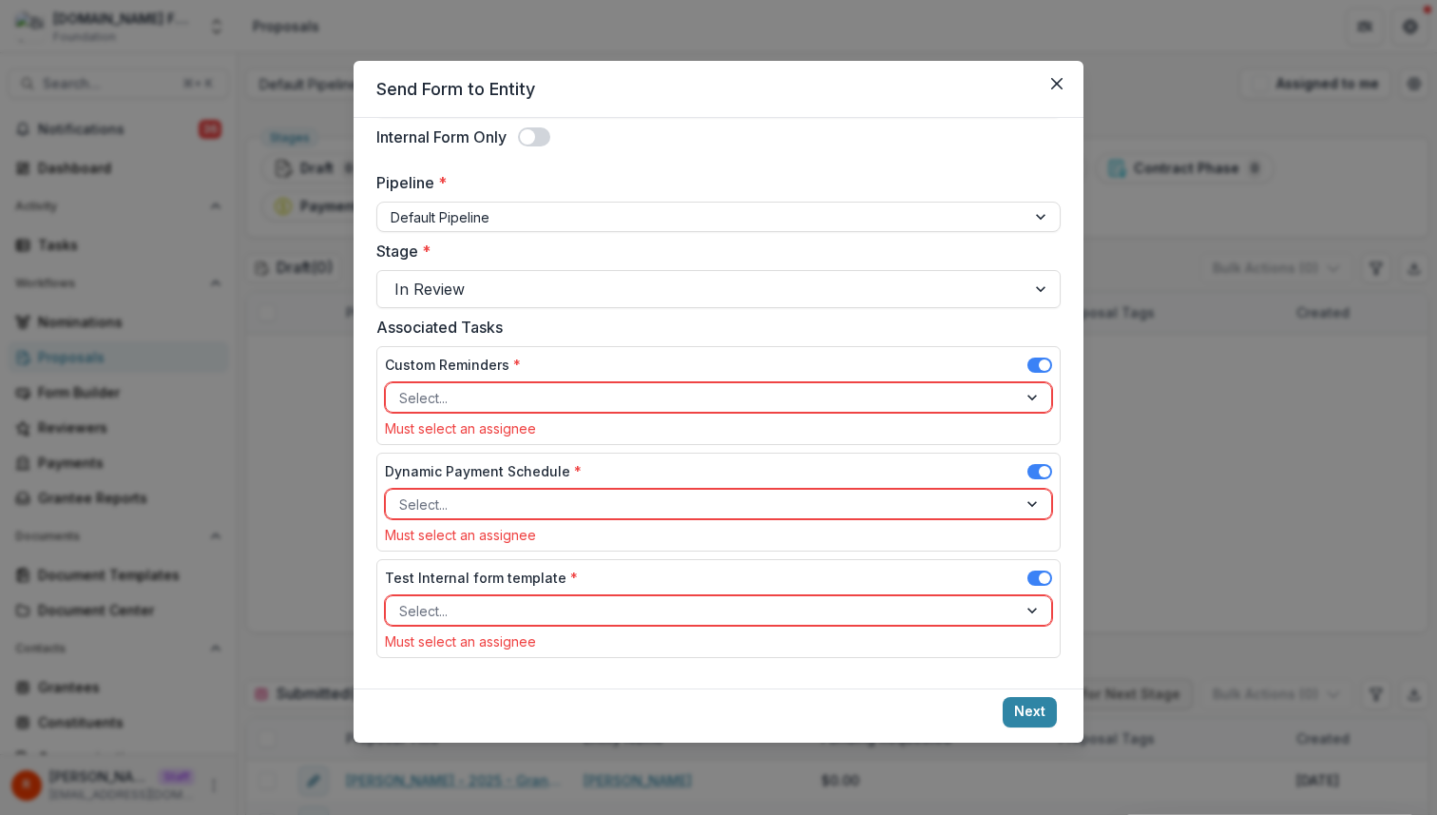
click at [639, 430] on div "Must select an assignee" at bounding box center [718, 428] width 667 height 16
click at [638, 411] on div "Select..." at bounding box center [718, 397] width 667 height 30
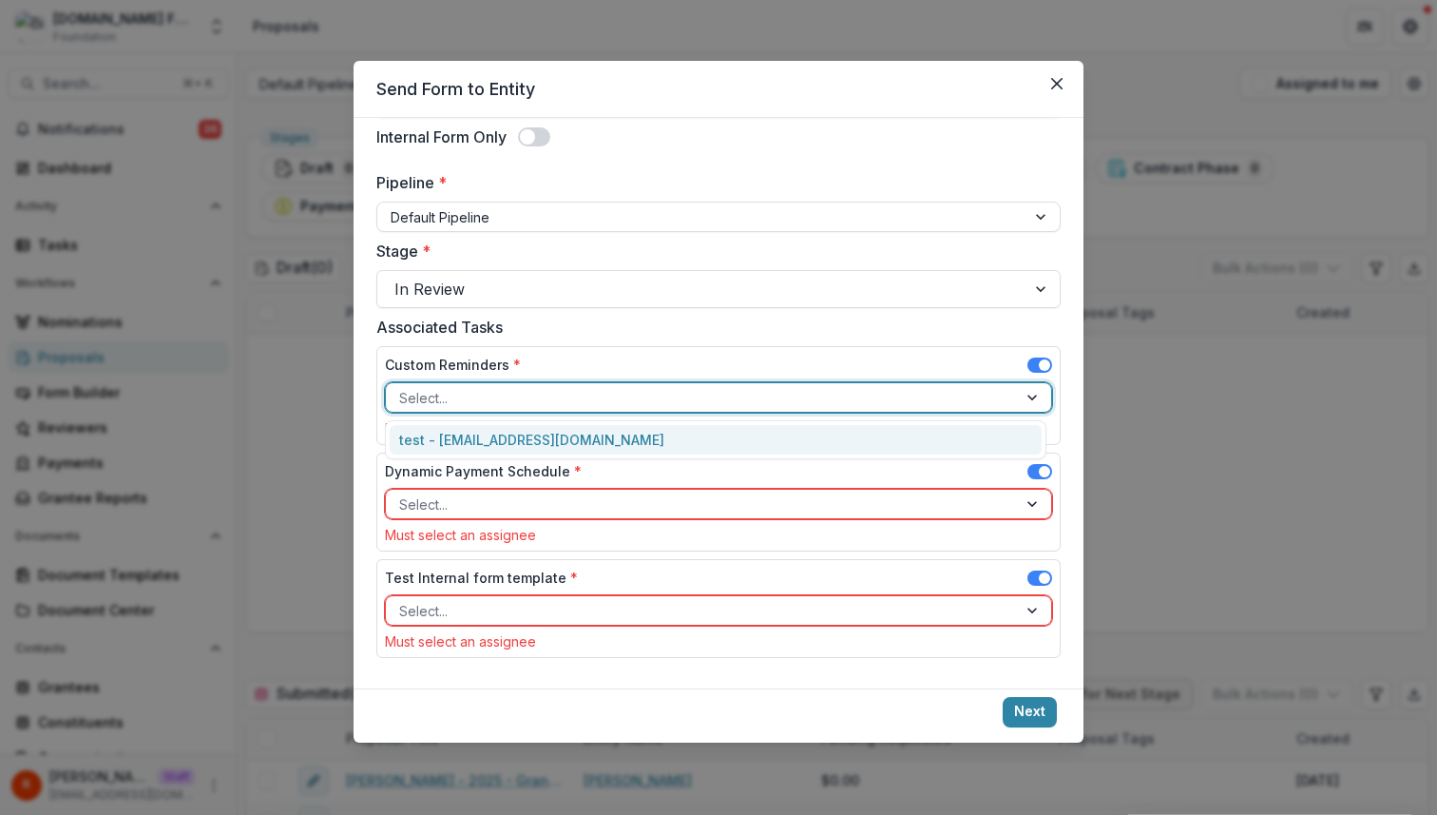
click at [638, 438] on div "test - [EMAIL_ADDRESS][DOMAIN_NAME]" at bounding box center [716, 439] width 652 height 29
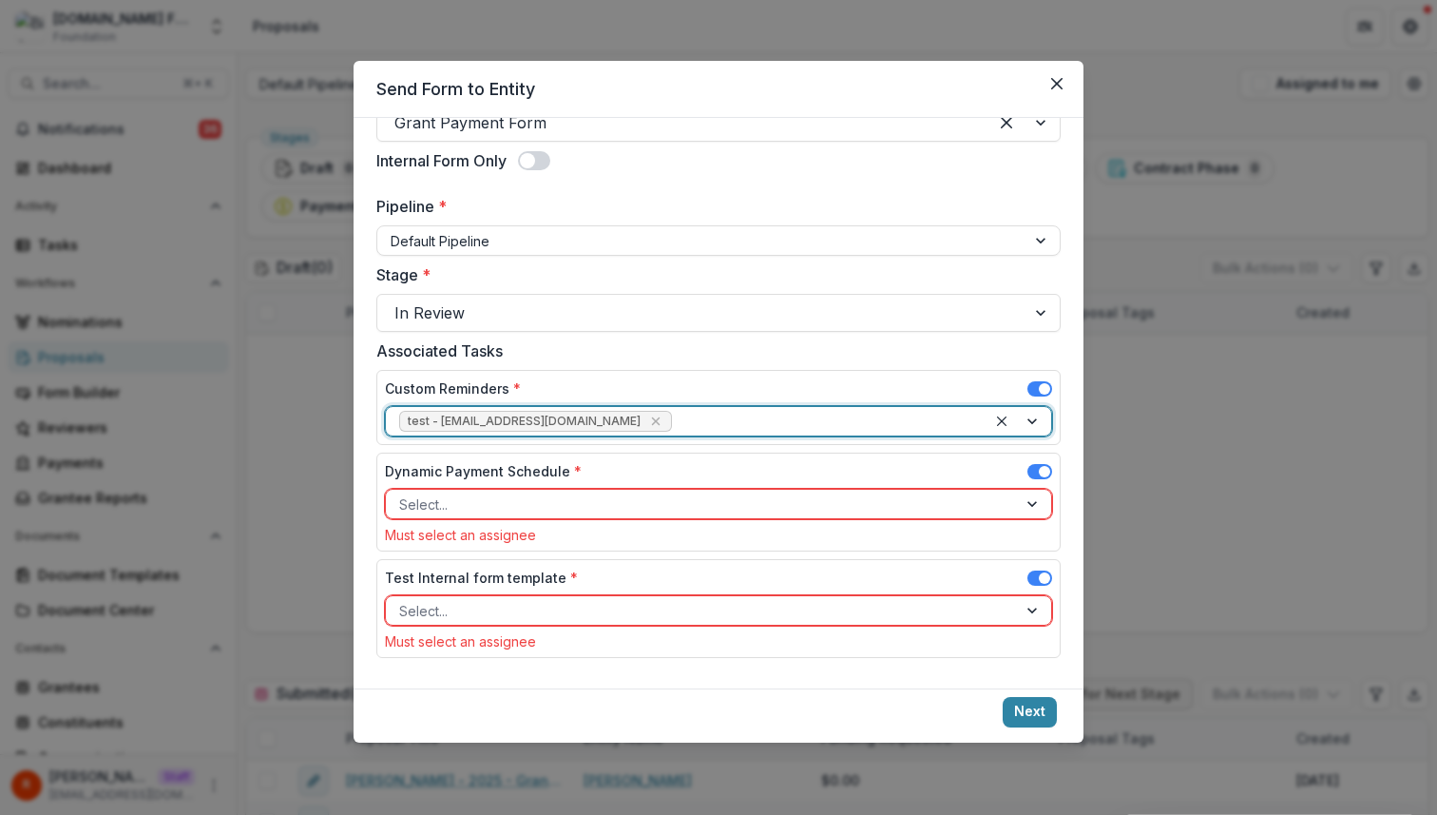
scroll to position [128, 0]
click at [638, 472] on div "Dynamic Payment Schedule *" at bounding box center [718, 475] width 667 height 28
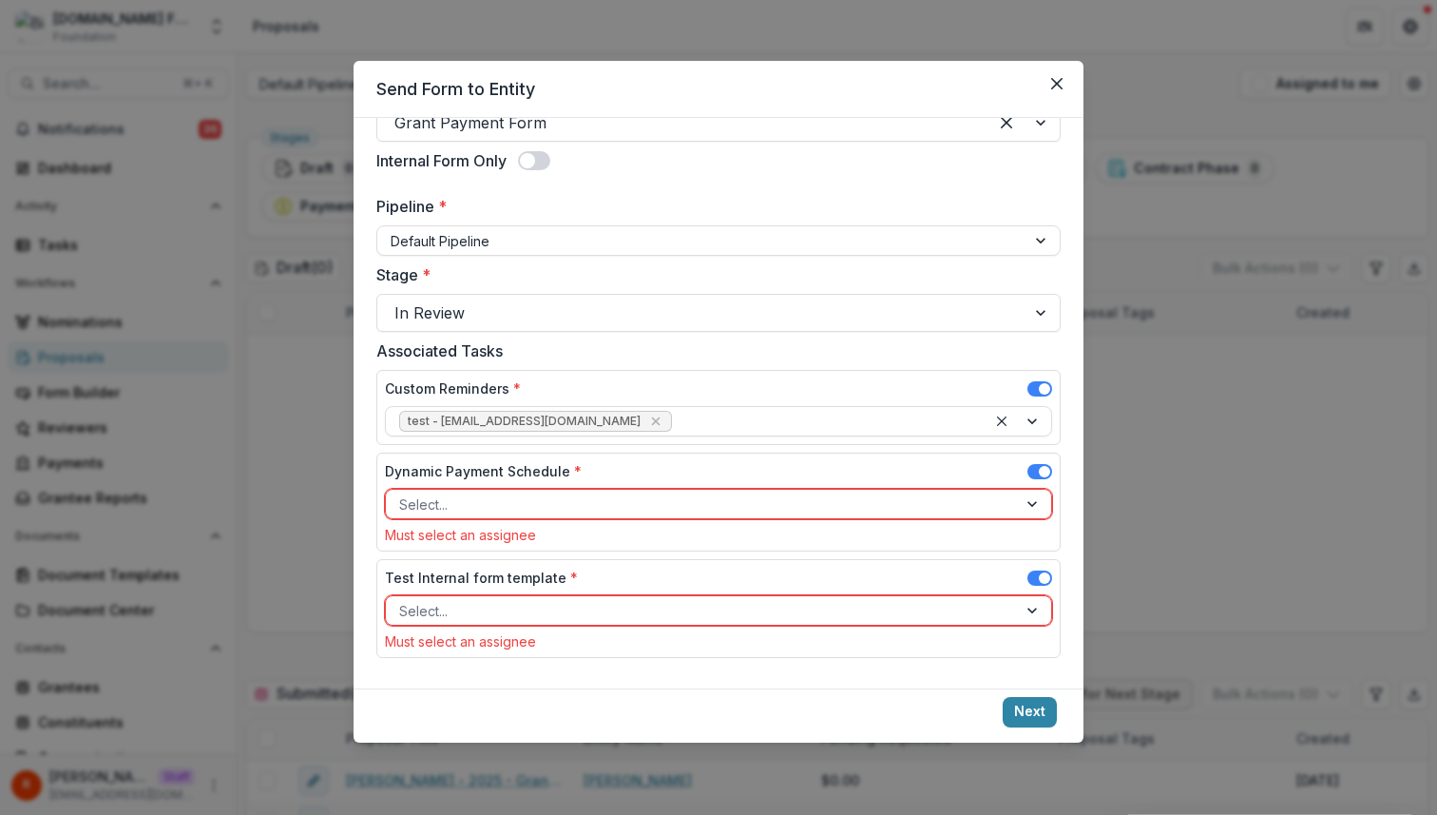
click at [646, 558] on div "Associated Tasks Custom Reminders * test - [EMAIL_ADDRESS][DOMAIN_NAME] Dynamic…" at bounding box center [718, 502] width 685 height 326
click at [642, 516] on div "Select..." at bounding box center [701, 505] width 631 height 28
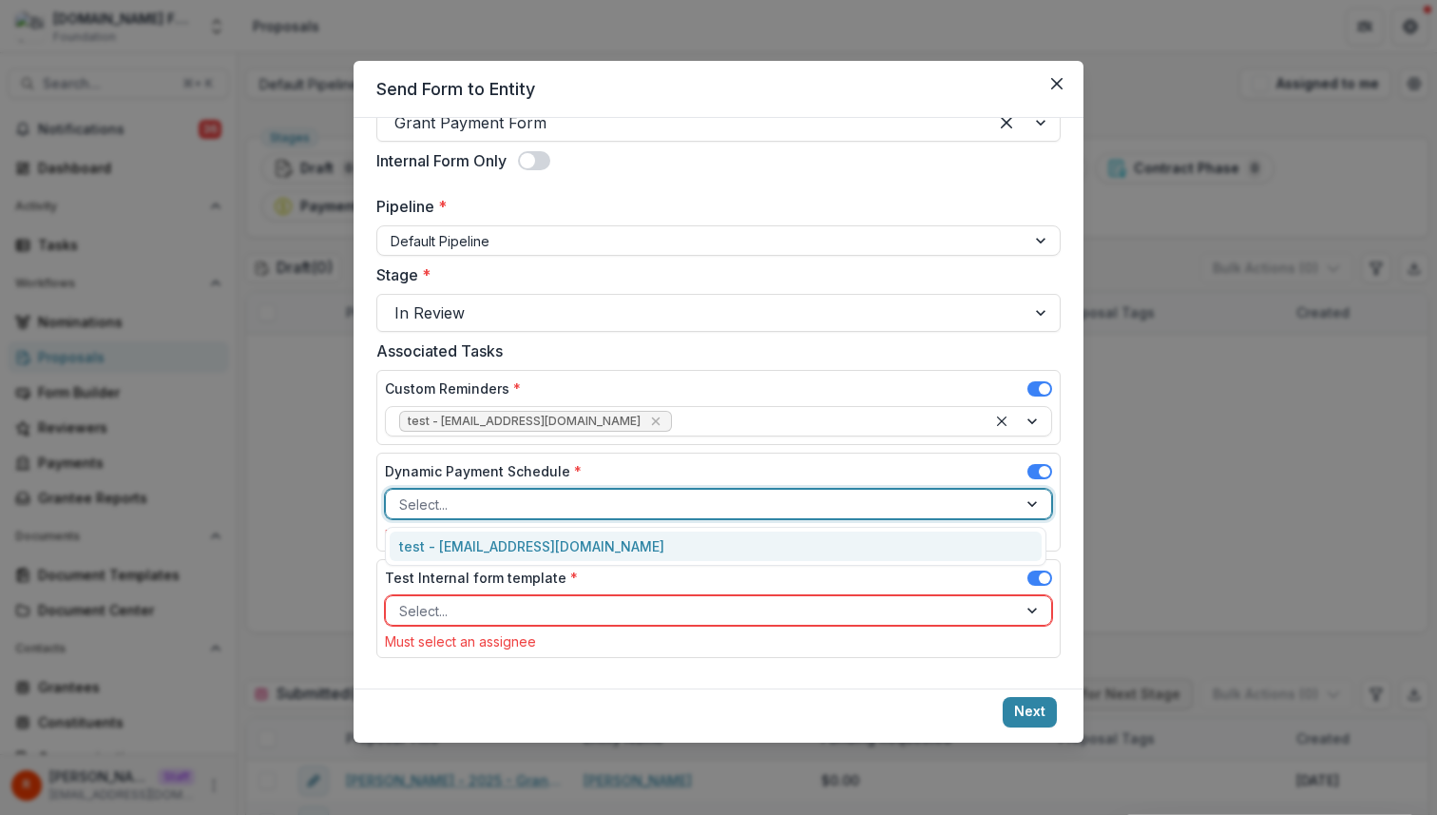
click at [639, 553] on div "test - [EMAIL_ADDRESS][DOMAIN_NAME]" at bounding box center [716, 545] width 652 height 29
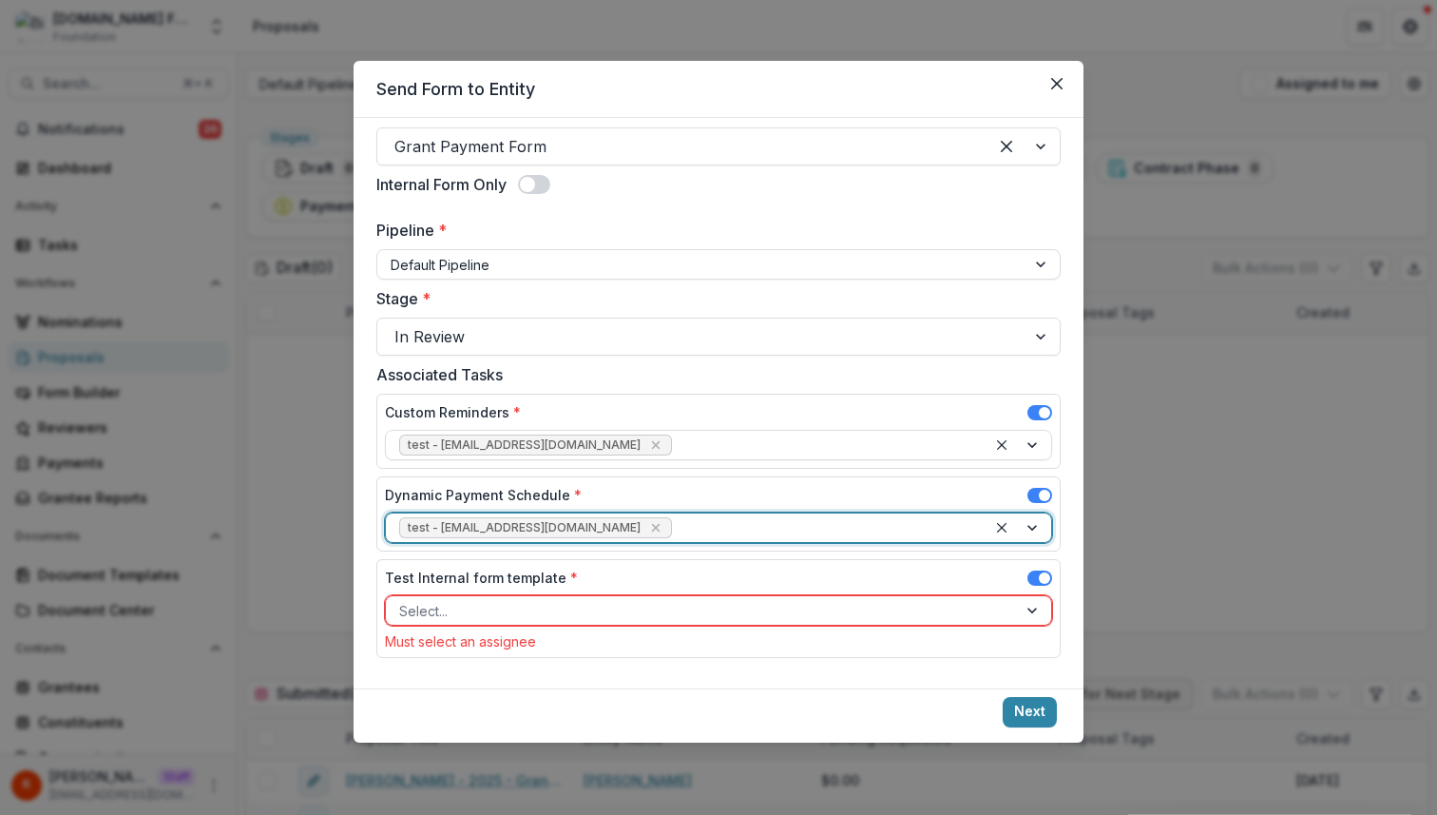
scroll to position [105, 0]
click at [645, 595] on div "Select..." at bounding box center [718, 610] width 667 height 30
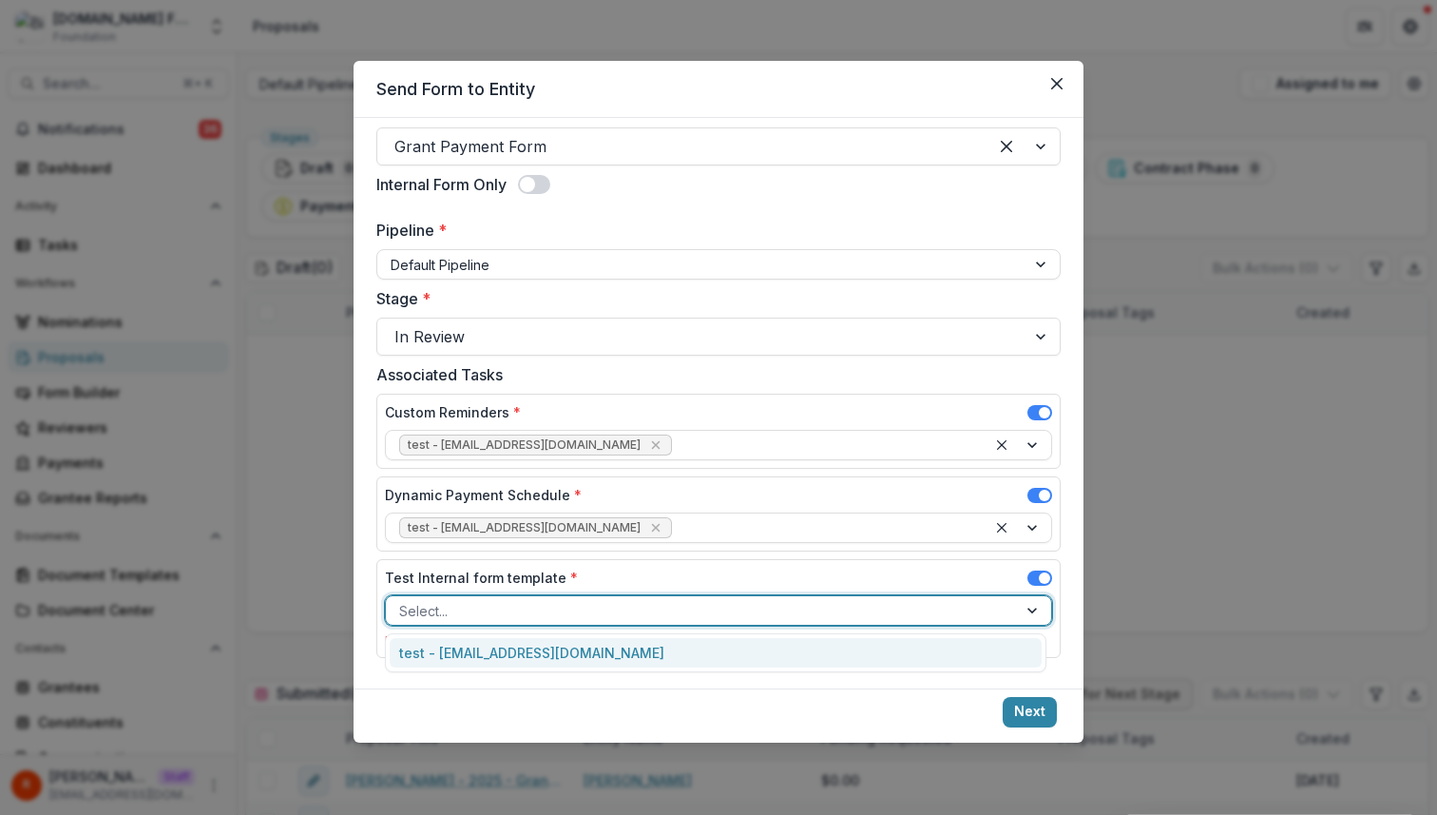
click at [643, 658] on div "test - [EMAIL_ADDRESS][DOMAIN_NAME]" at bounding box center [716, 652] width 652 height 29
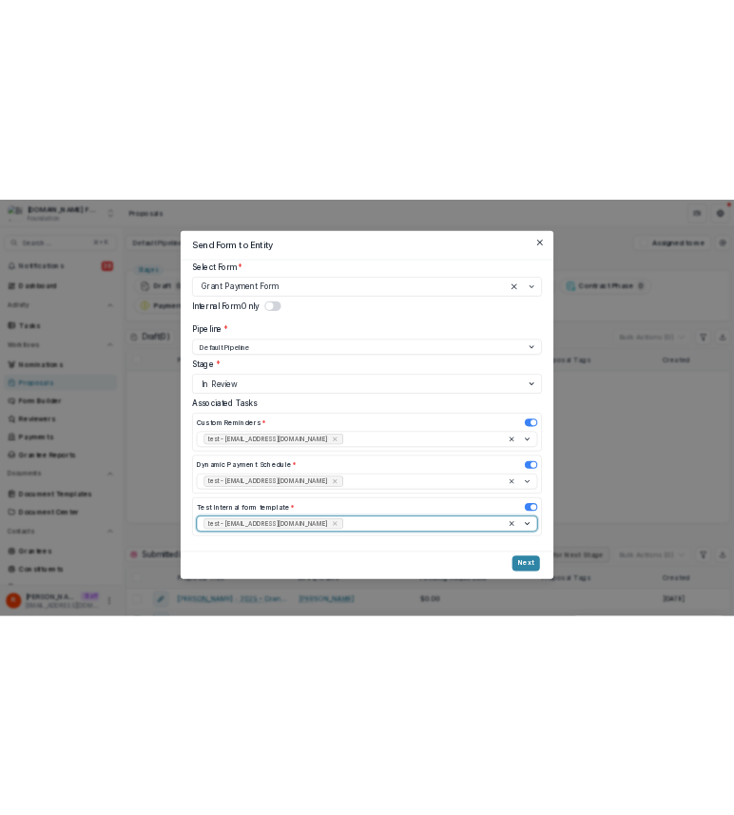
scroll to position [81, 0]
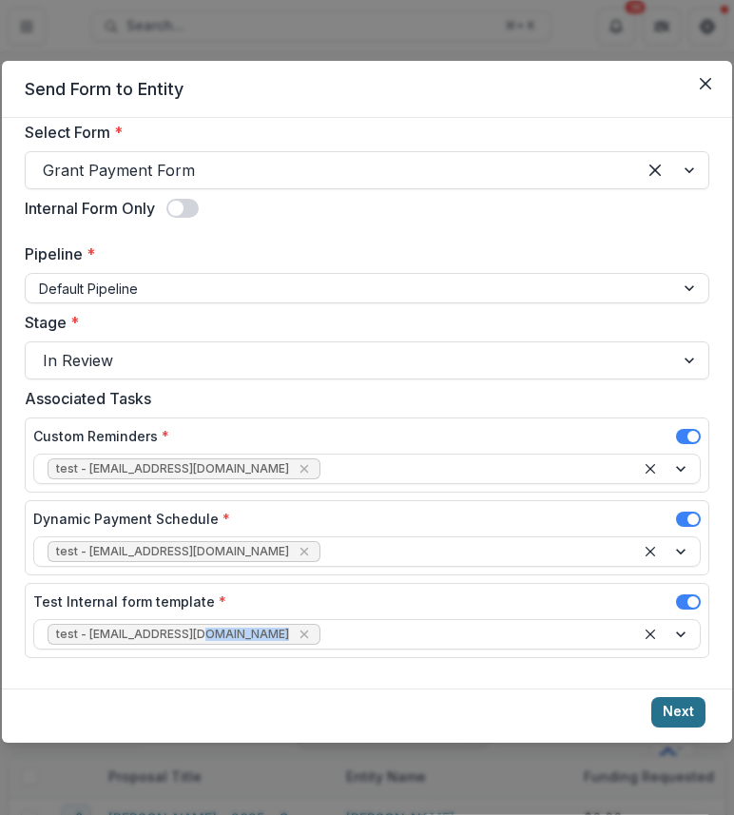
click at [689, 708] on button "Next" at bounding box center [678, 712] width 54 height 30
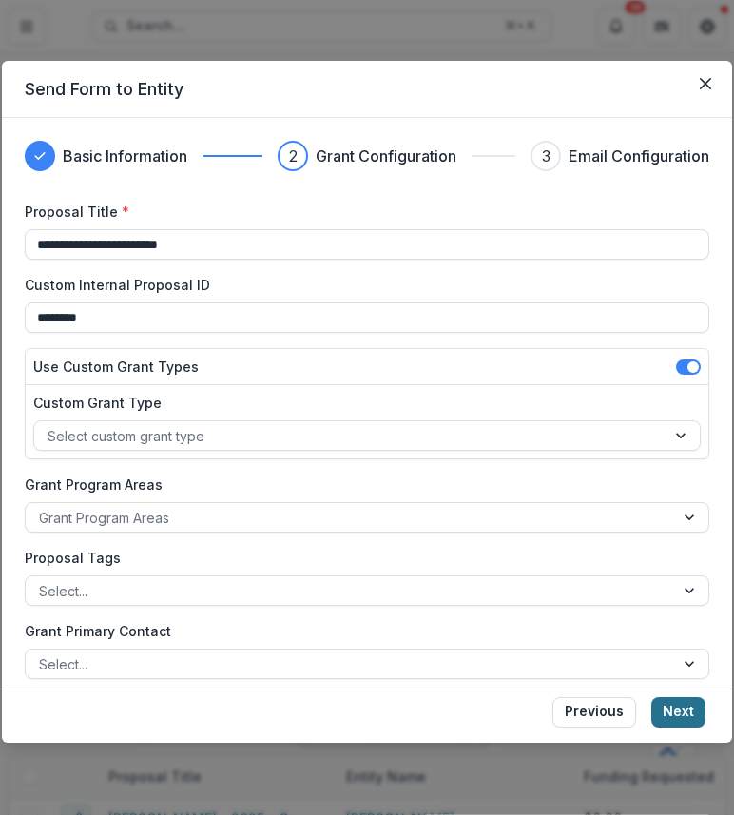
click at [694, 708] on button "Next" at bounding box center [678, 712] width 54 height 30
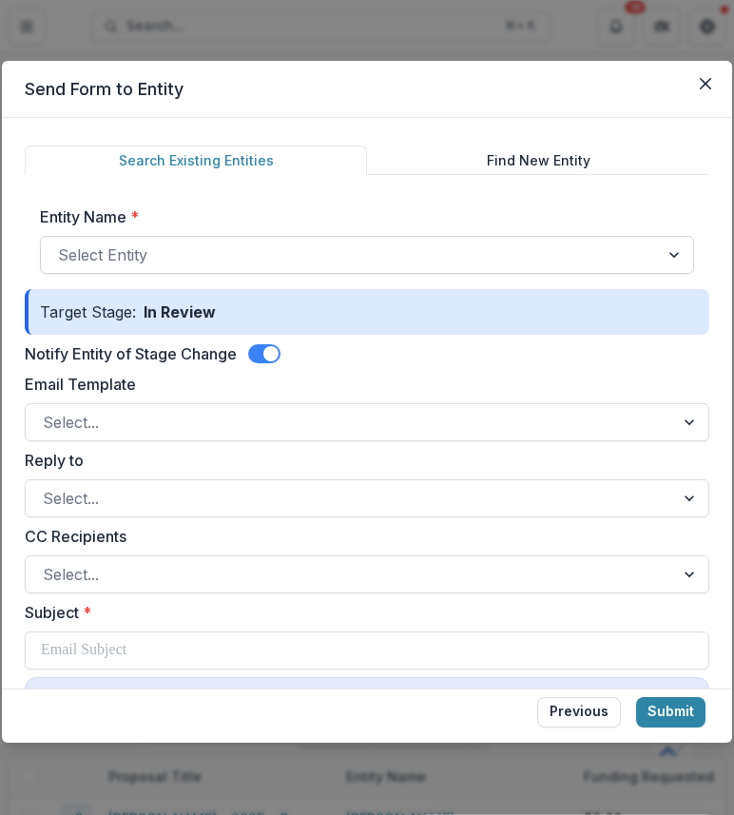
scroll to position [0, 0]
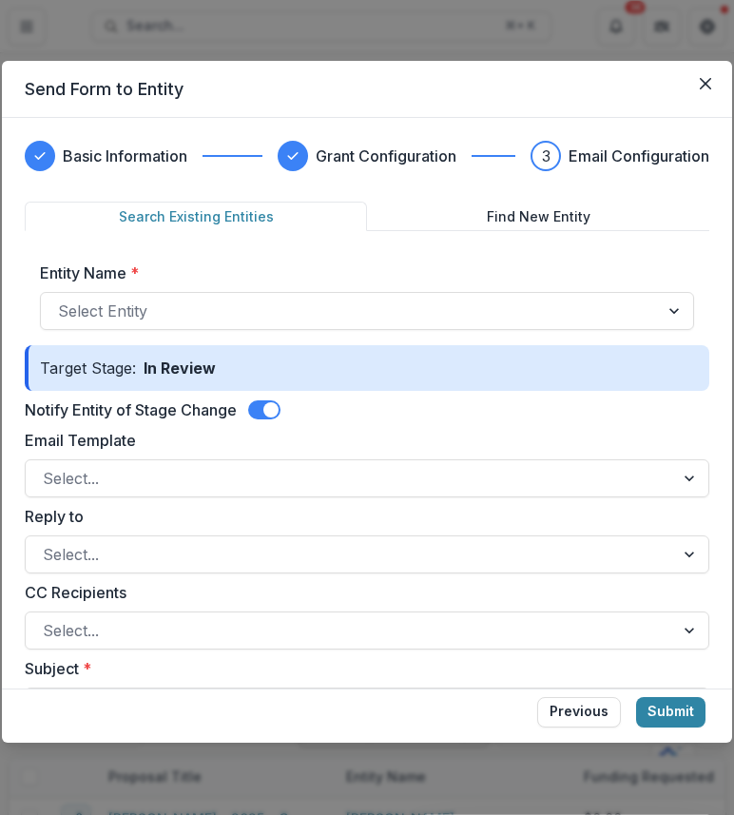
click at [266, 405] on span at bounding box center [264, 409] width 32 height 19
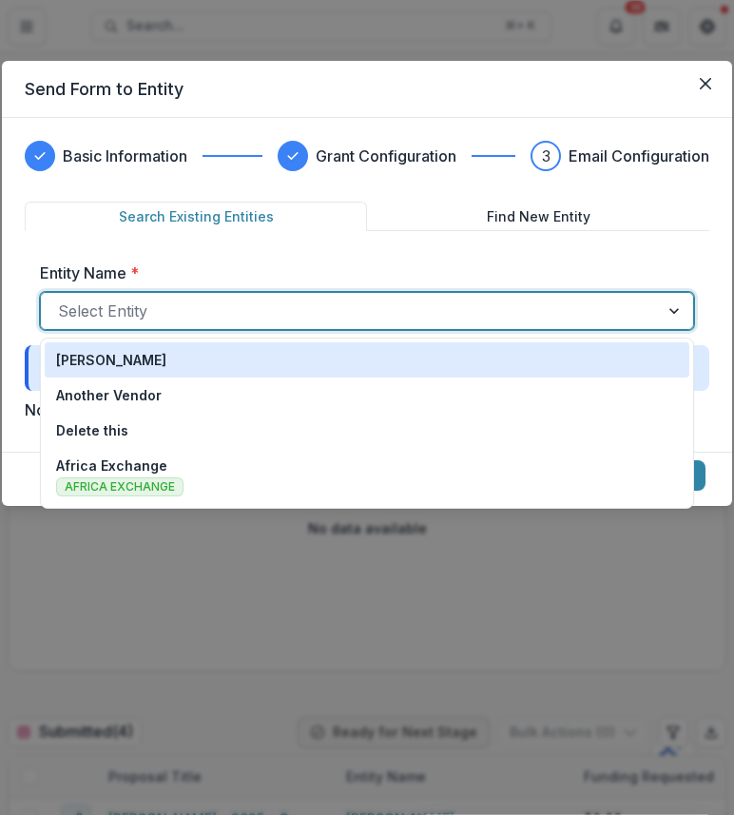
click at [279, 320] on div at bounding box center [350, 311] width 584 height 27
click at [279, 367] on div "[PERSON_NAME]" at bounding box center [367, 360] width 622 height 20
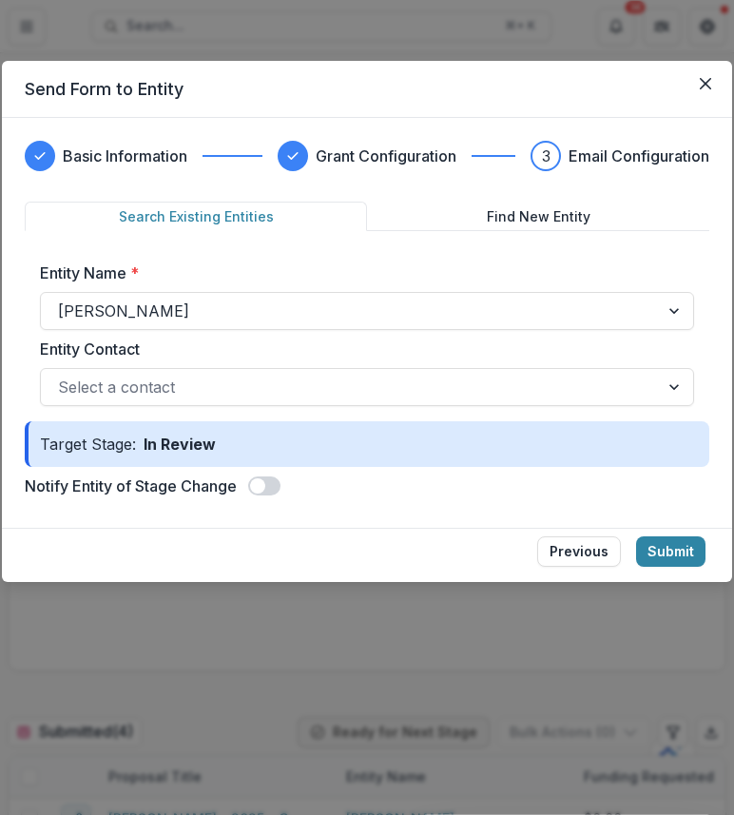
click at [426, 383] on div "Entity Name * [PERSON_NAME] Entity Contact Select a contact" at bounding box center [367, 333] width 654 height 145
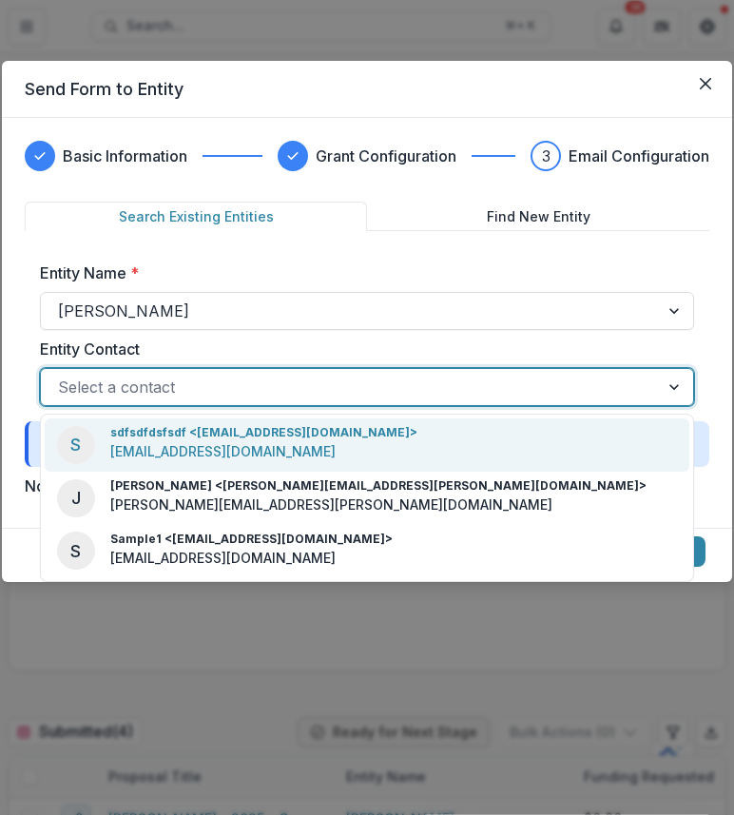
click at [426, 383] on div at bounding box center [350, 387] width 584 height 27
click at [423, 439] on div "S sdfsdfdsfsdf <[EMAIL_ADDRESS][DOMAIN_NAME]> [EMAIL_ADDRESS][DOMAIN_NAME]" at bounding box center [367, 444] width 645 height 53
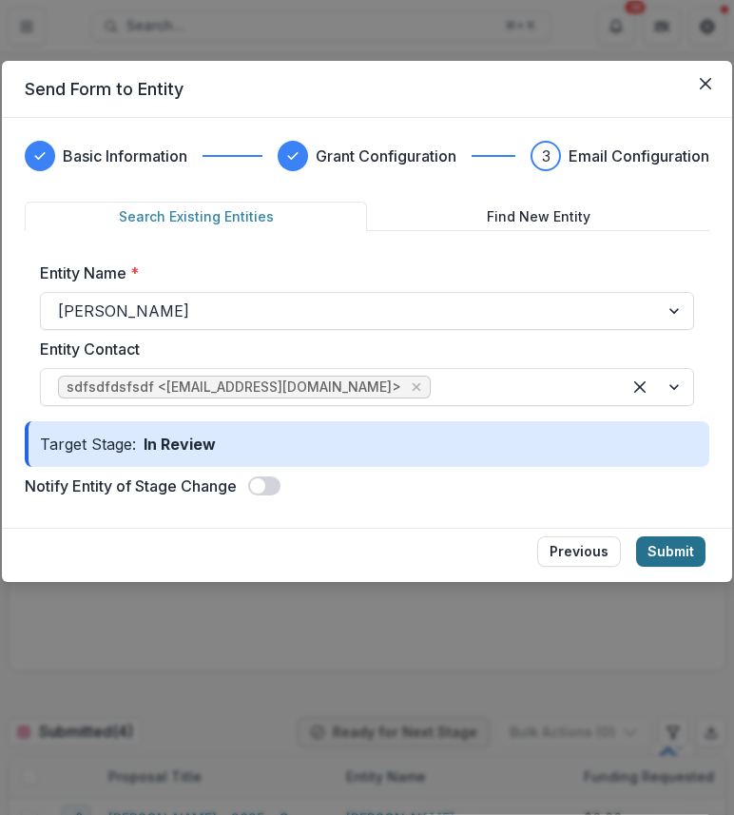
click at [662, 556] on button "Submit" at bounding box center [670, 551] width 69 height 30
